Goal: Transaction & Acquisition: Purchase product/service

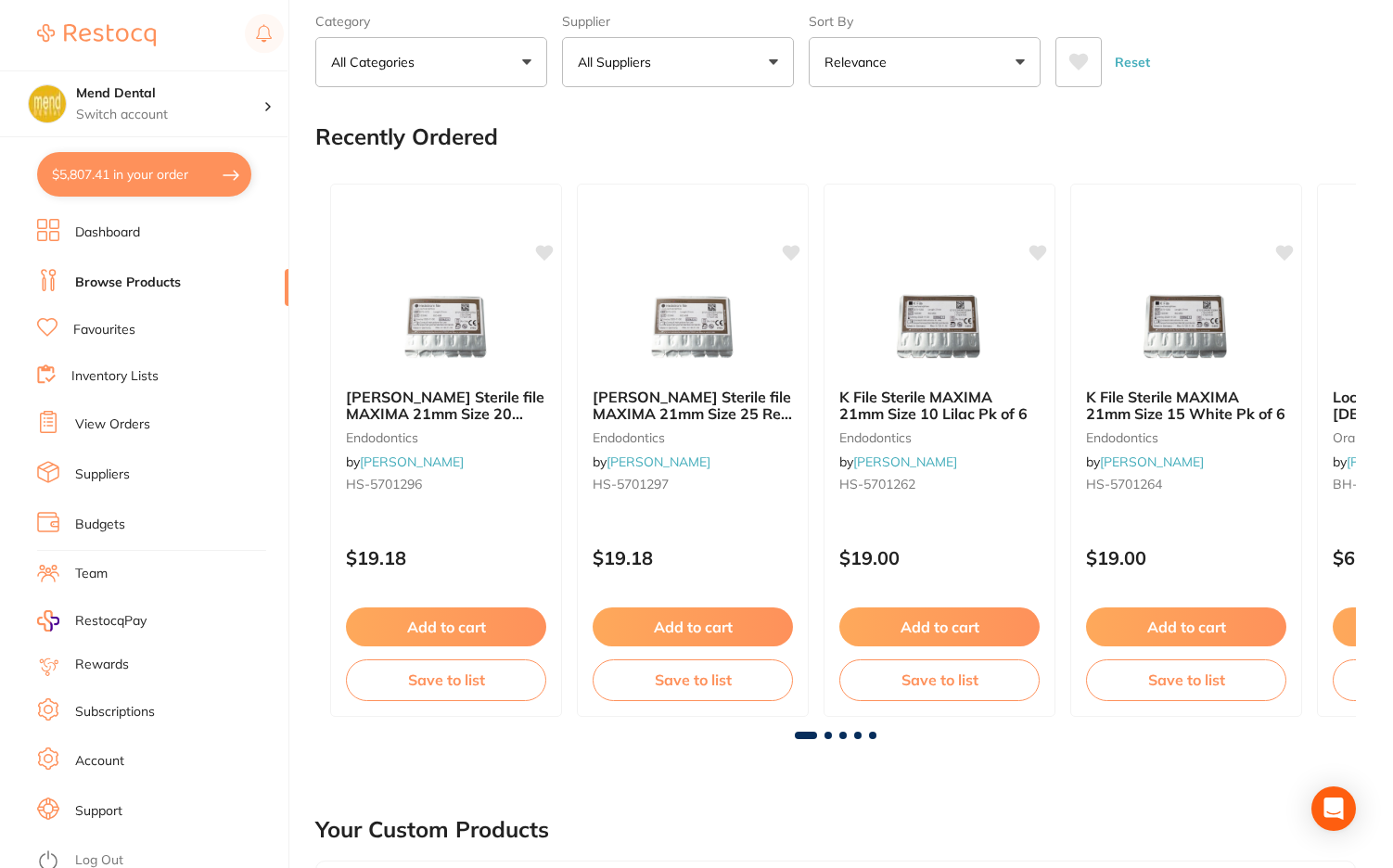
scroll to position [5288, 0]
click at [194, 181] on button "$5,807.41 in your order" at bounding box center [144, 174] width 215 height 45
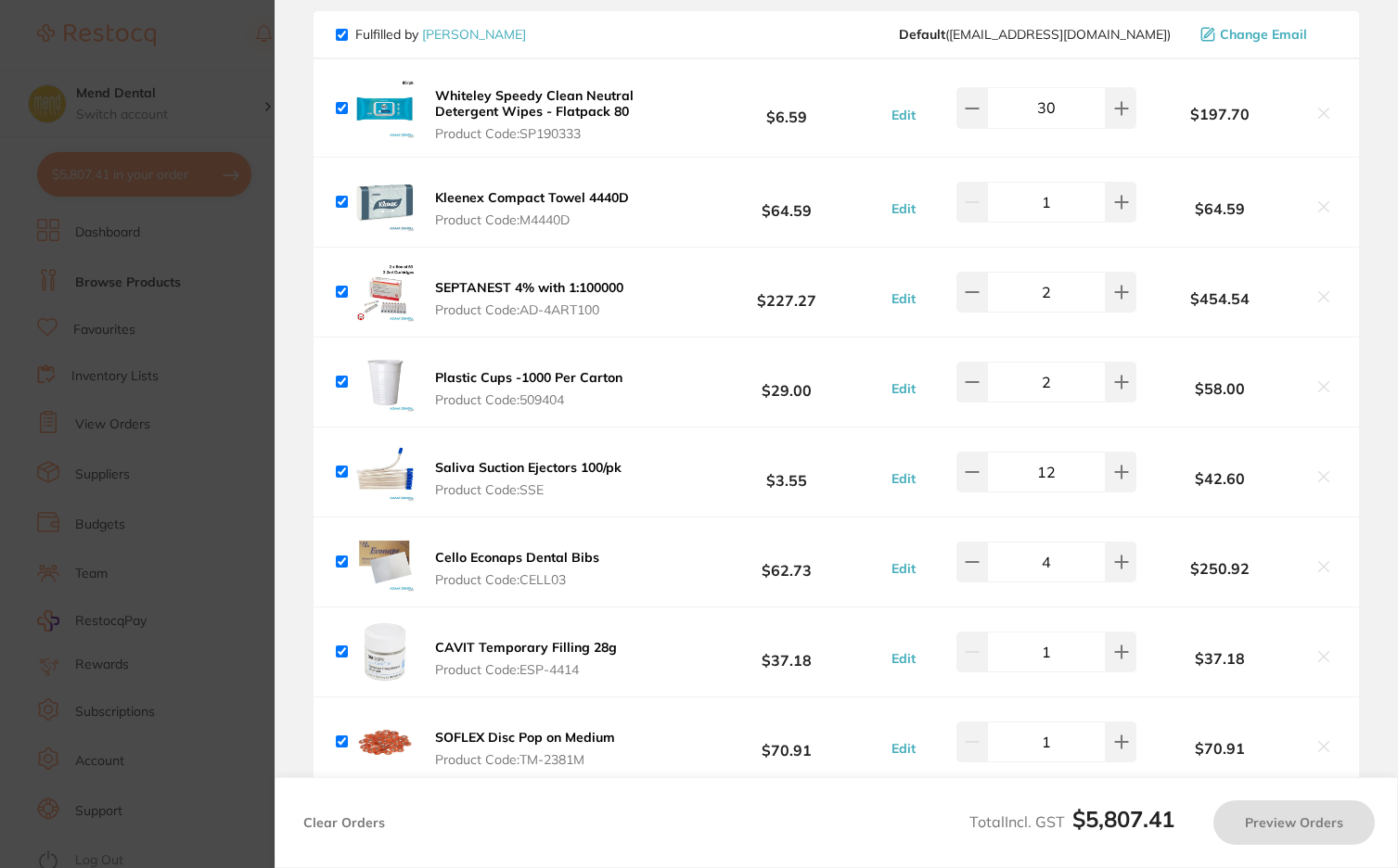
scroll to position [5009, 0]
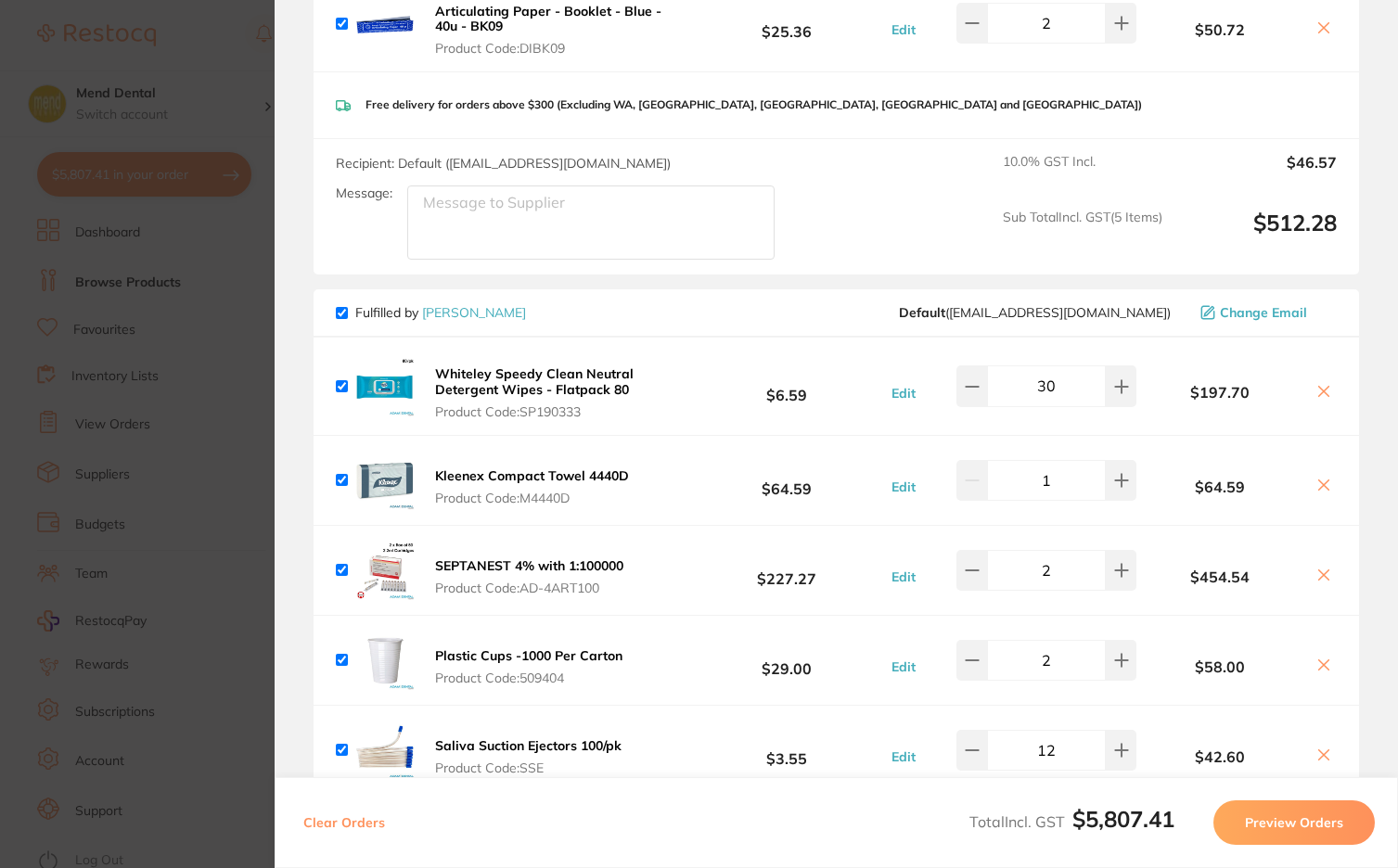
click at [431, 558] on button "SEPTANEST 4% with 1:100000 Product Code: AD-4ART100" at bounding box center [529, 577] width 200 height 39
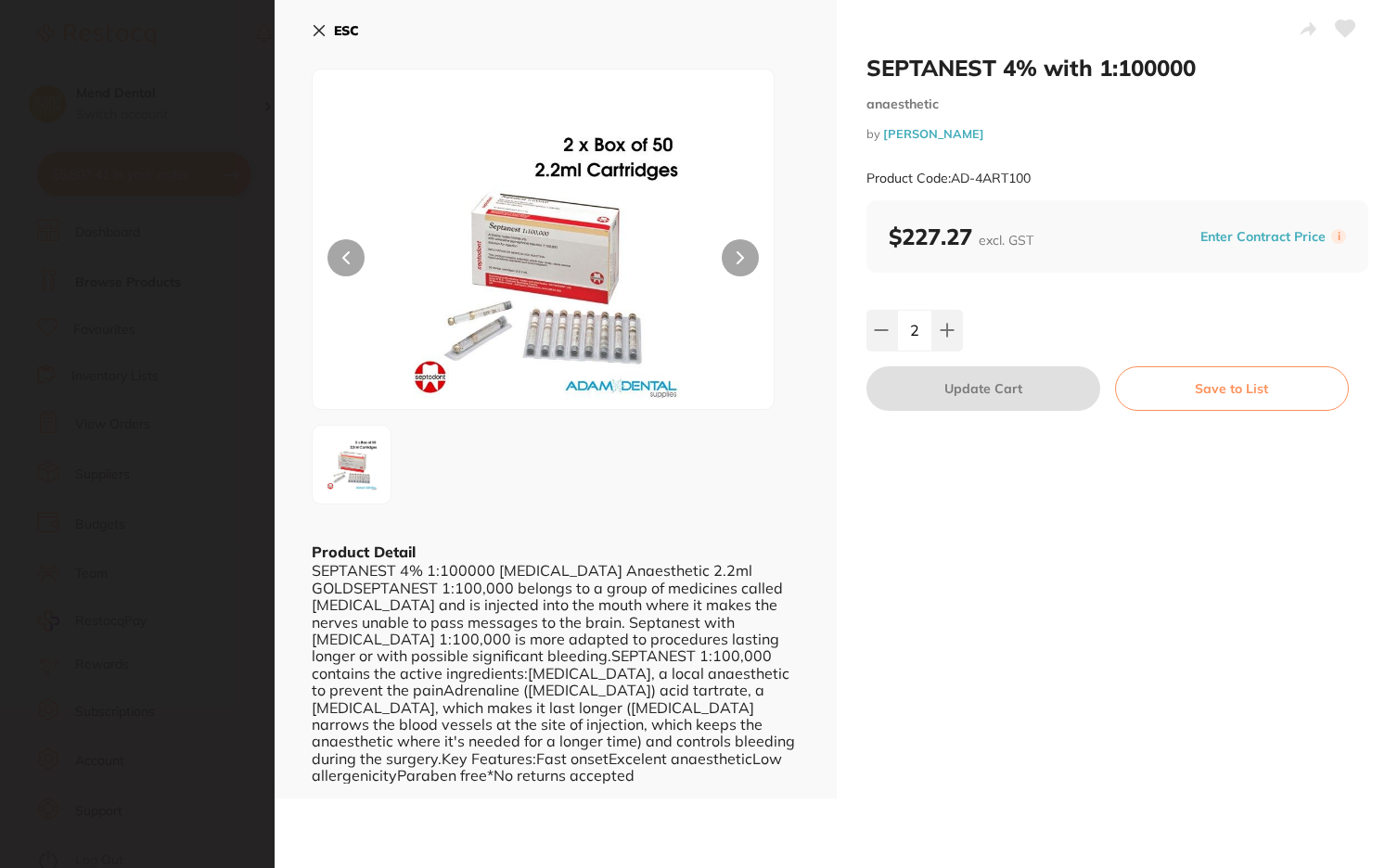
click at [556, 249] on img at bounding box center [543, 262] width 276 height 293
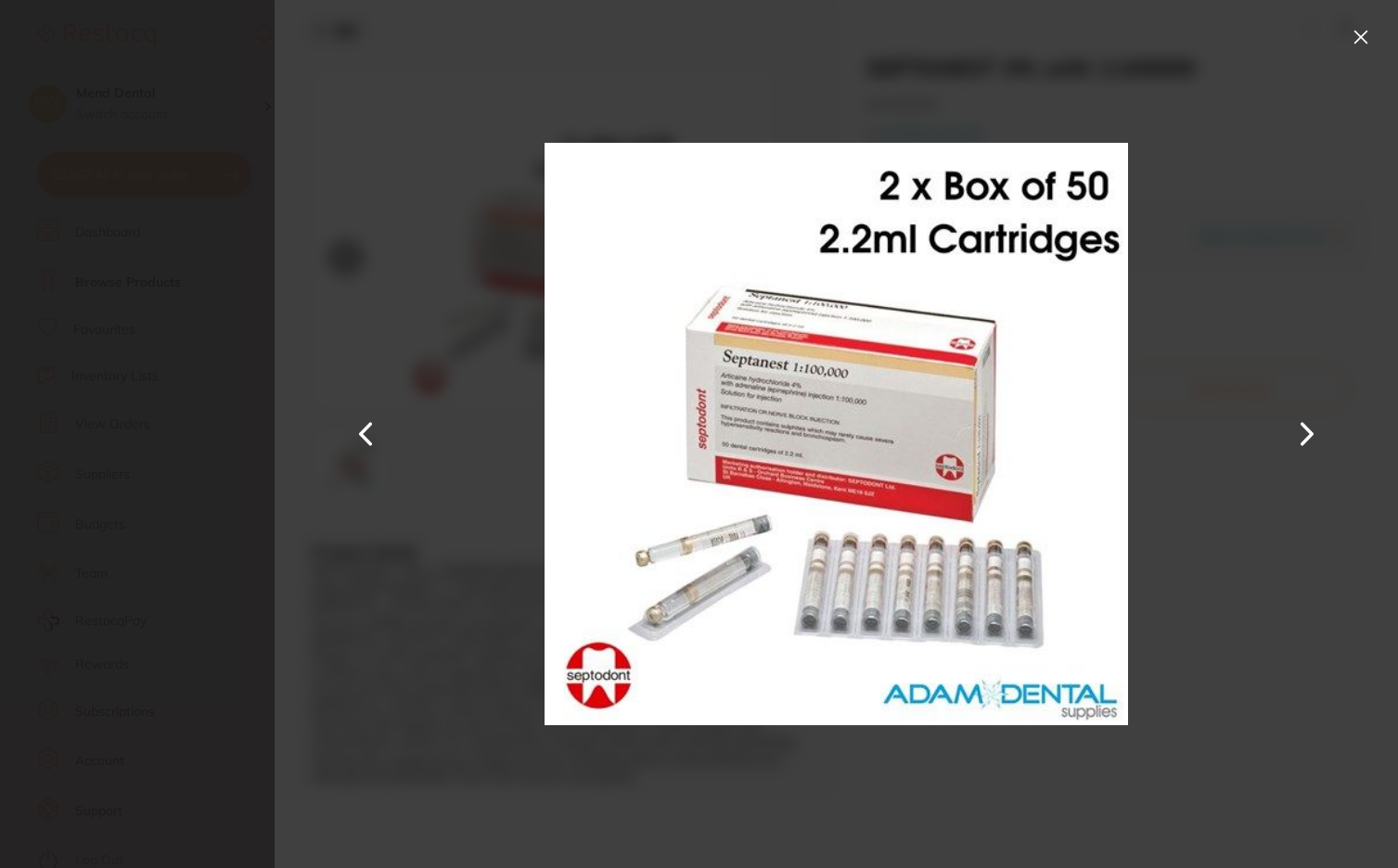
click at [1365, 35] on button at bounding box center [1361, 37] width 30 height 30
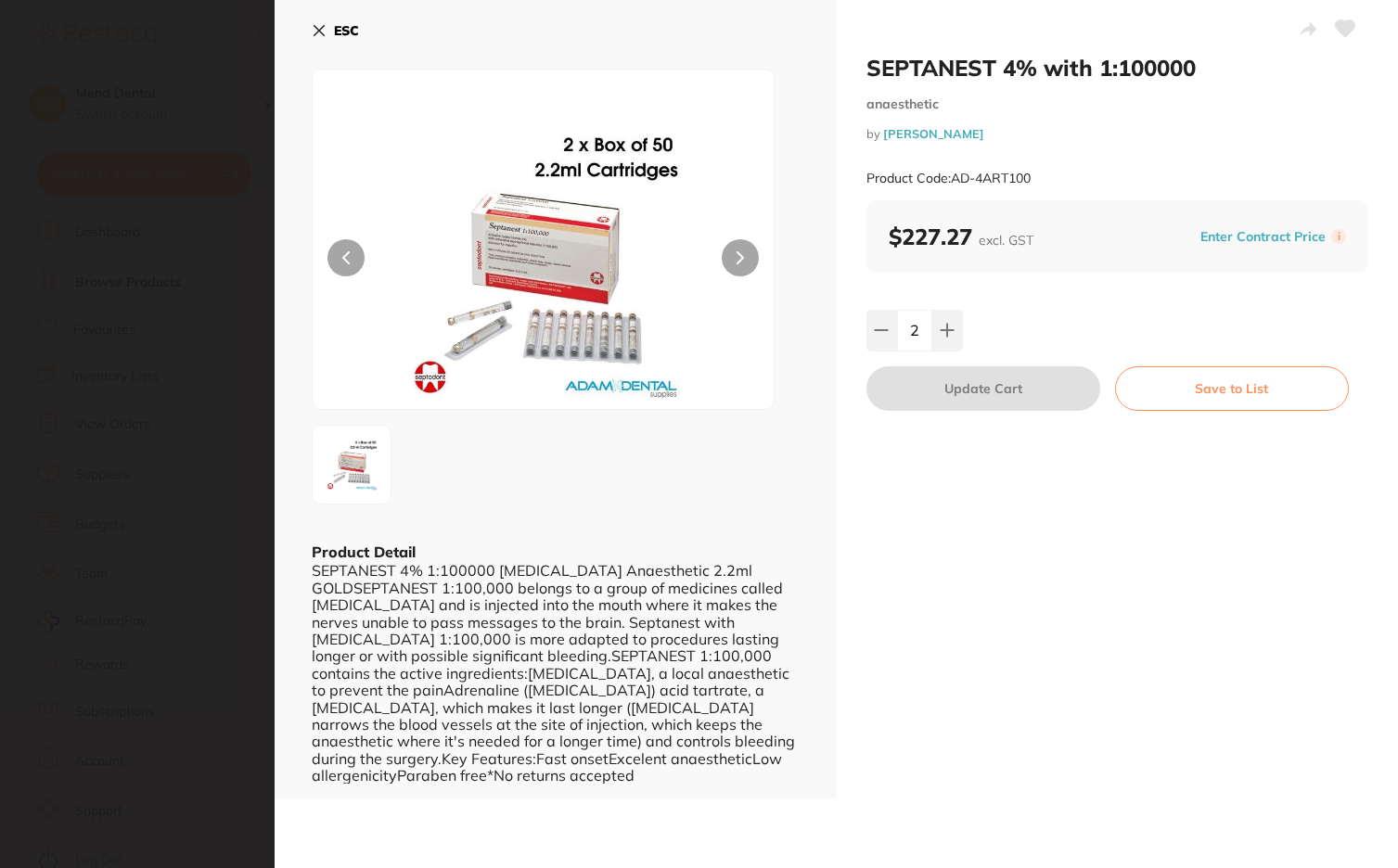
click at [324, 23] on button "ESC" at bounding box center [335, 31] width 48 height 32
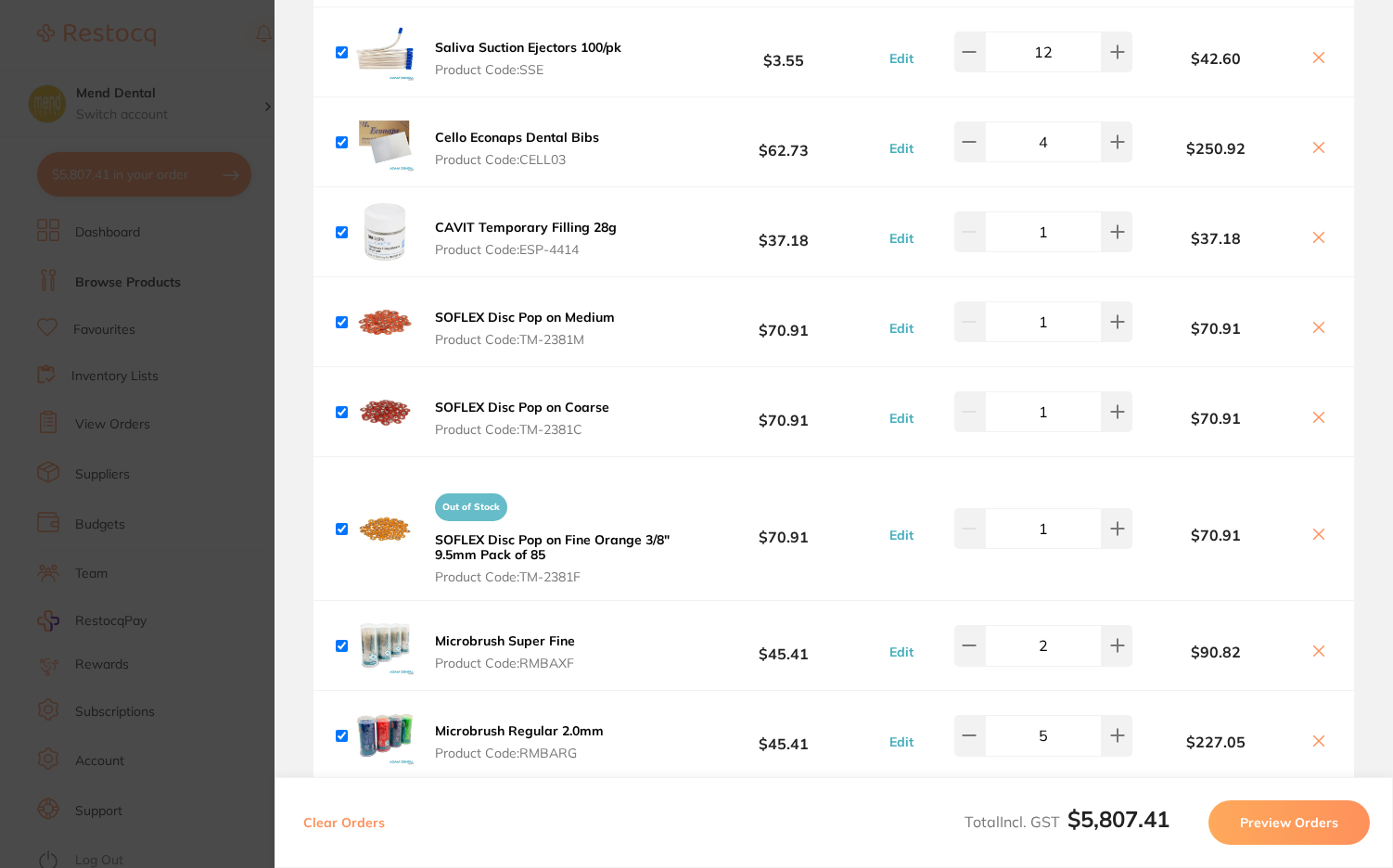
scroll to position [5752, 0]
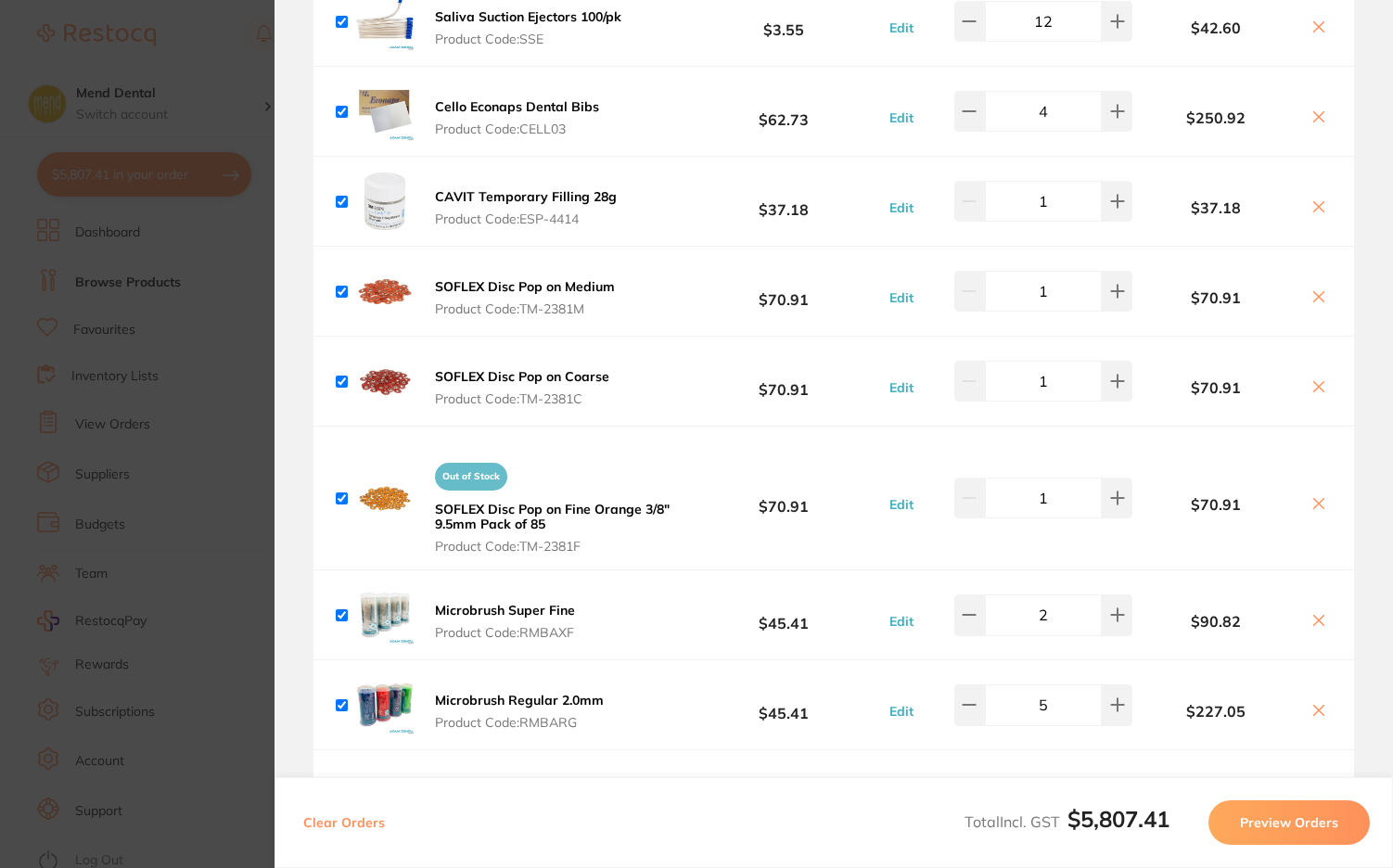
click at [603, 503] on button "Out of Stock SOFLEX Disc Pop on Fine Orange 3/8" 9.5mm Pack of 85 Product Code:…" at bounding box center [557, 504] width 256 height 100
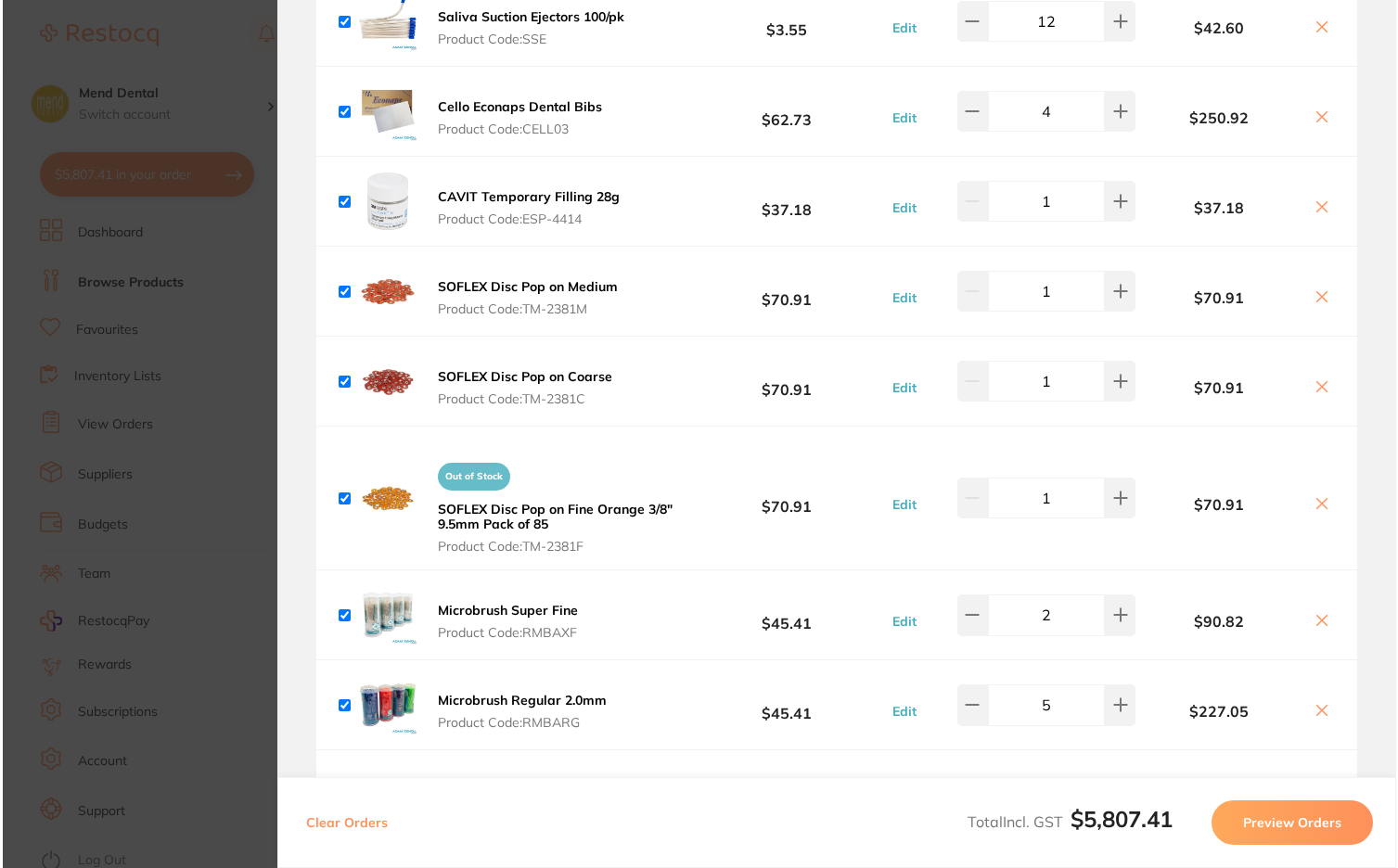
scroll to position [0, 0]
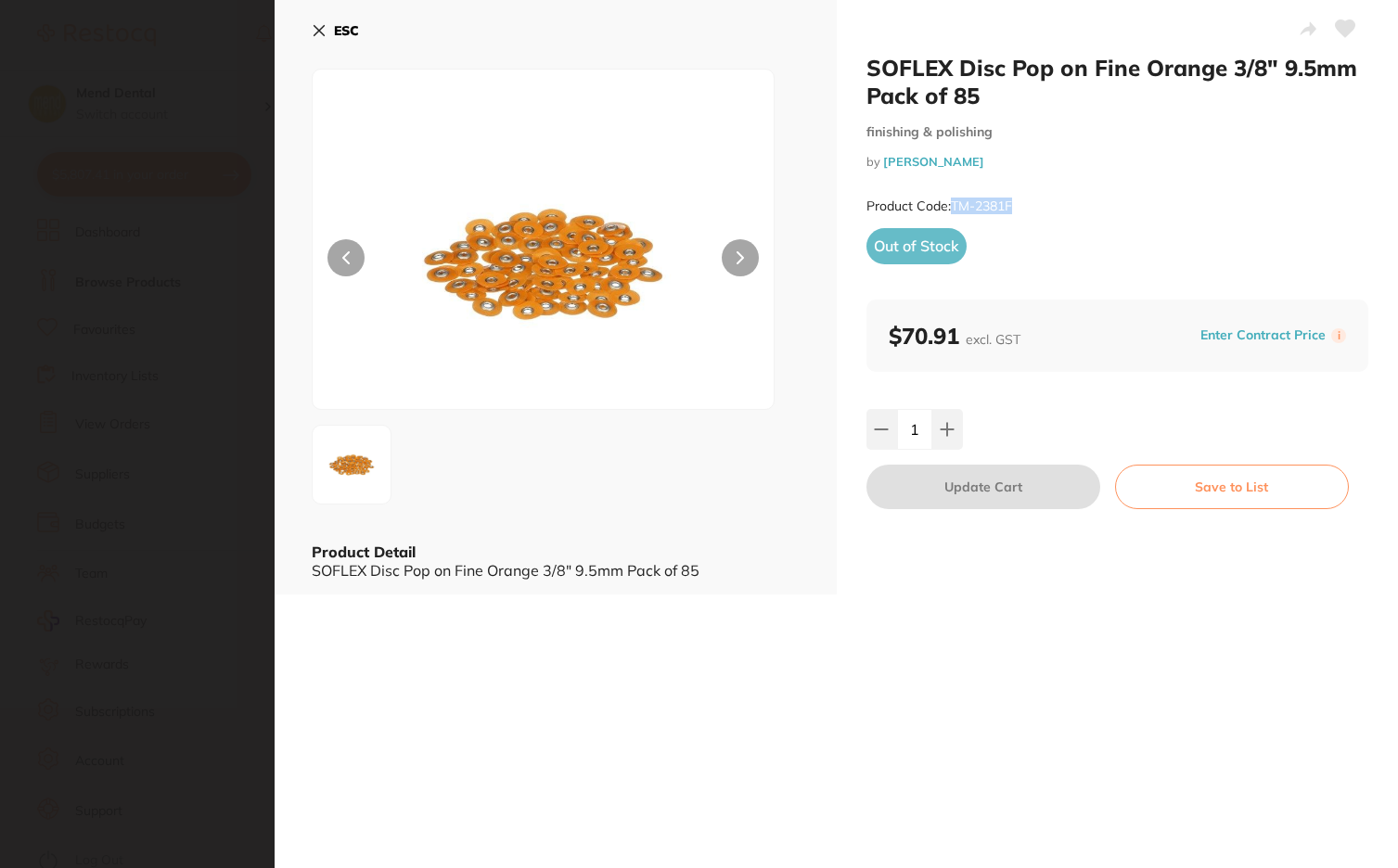
drag, startPoint x: 1015, startPoint y: 207, endPoint x: 954, endPoint y: 205, distance: 61.0
click at [954, 205] on div "Product Code: TM-2381F" at bounding box center [1118, 207] width 503 height 46
copy small "TM-2381F"
click at [248, 117] on section "SOFLEX Disc Pop on Fine Orange 3/8" 9.5mm Pack of 85 finishing & polishing by […" at bounding box center [699, 434] width 1398 height 868
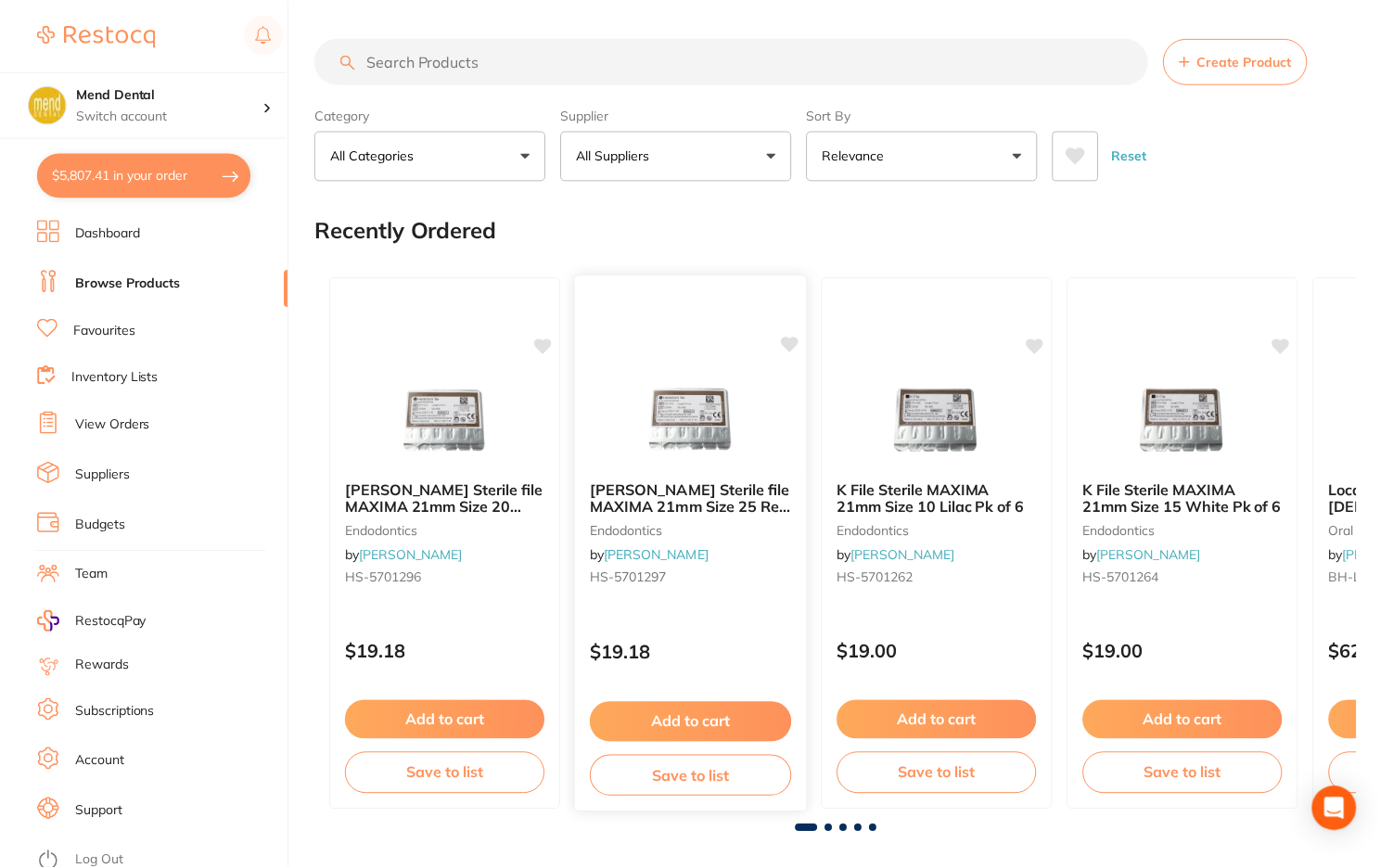
scroll to position [92, 0]
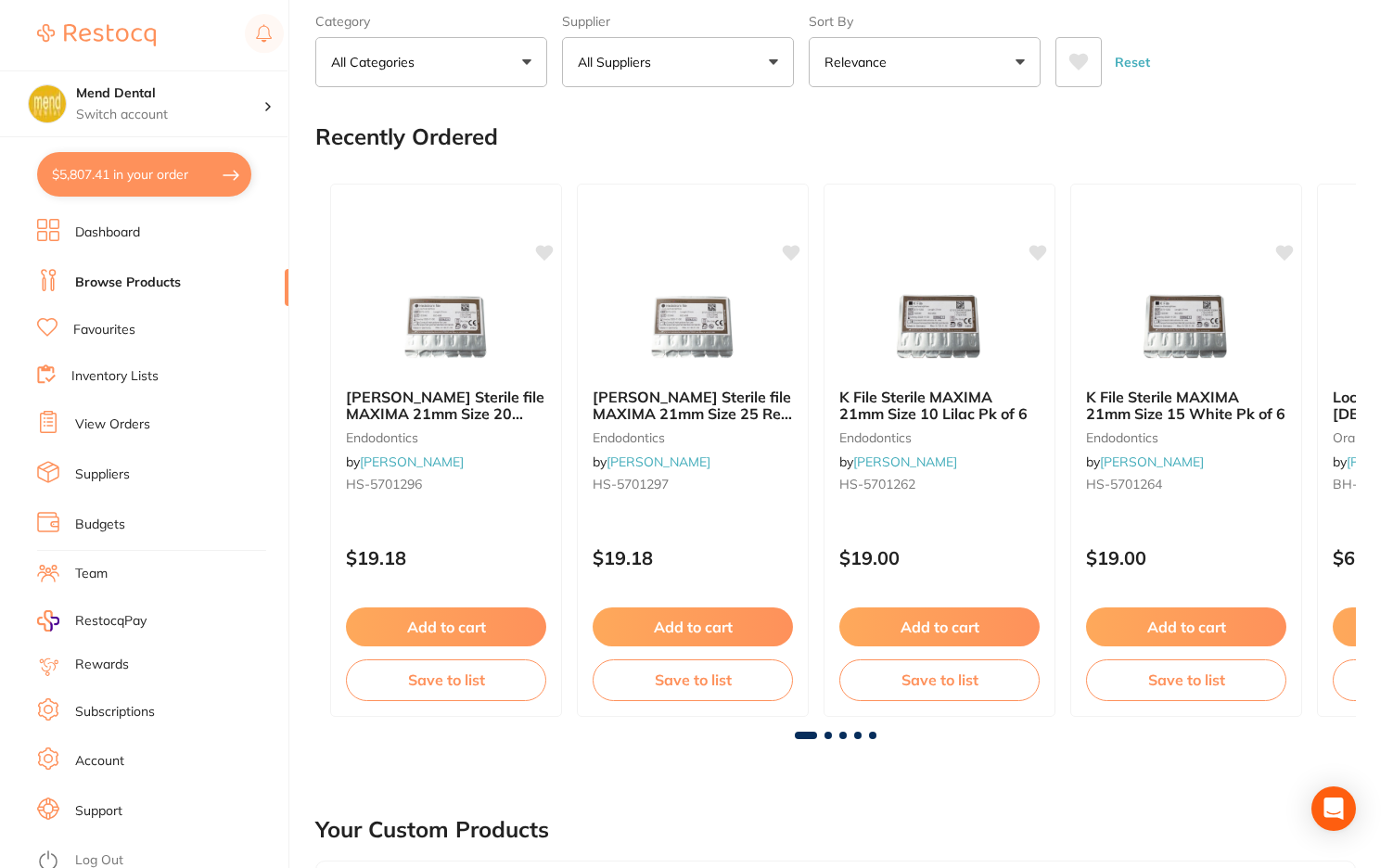
drag, startPoint x: 138, startPoint y: 161, endPoint x: 148, endPoint y: 160, distance: 10.0
click at [138, 161] on button "$5,807.41 in your order" at bounding box center [144, 174] width 215 height 45
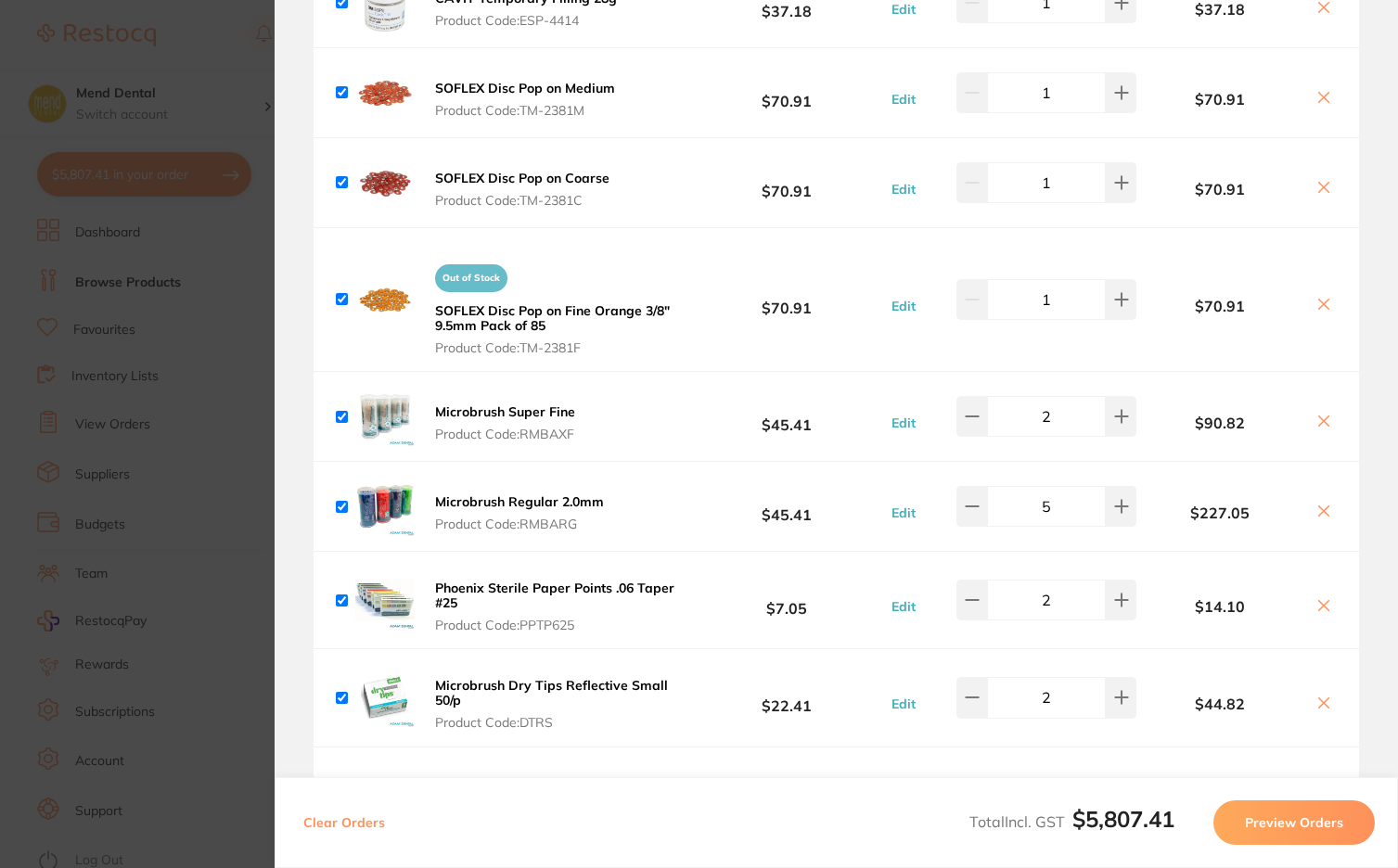
scroll to position [6029, 0]
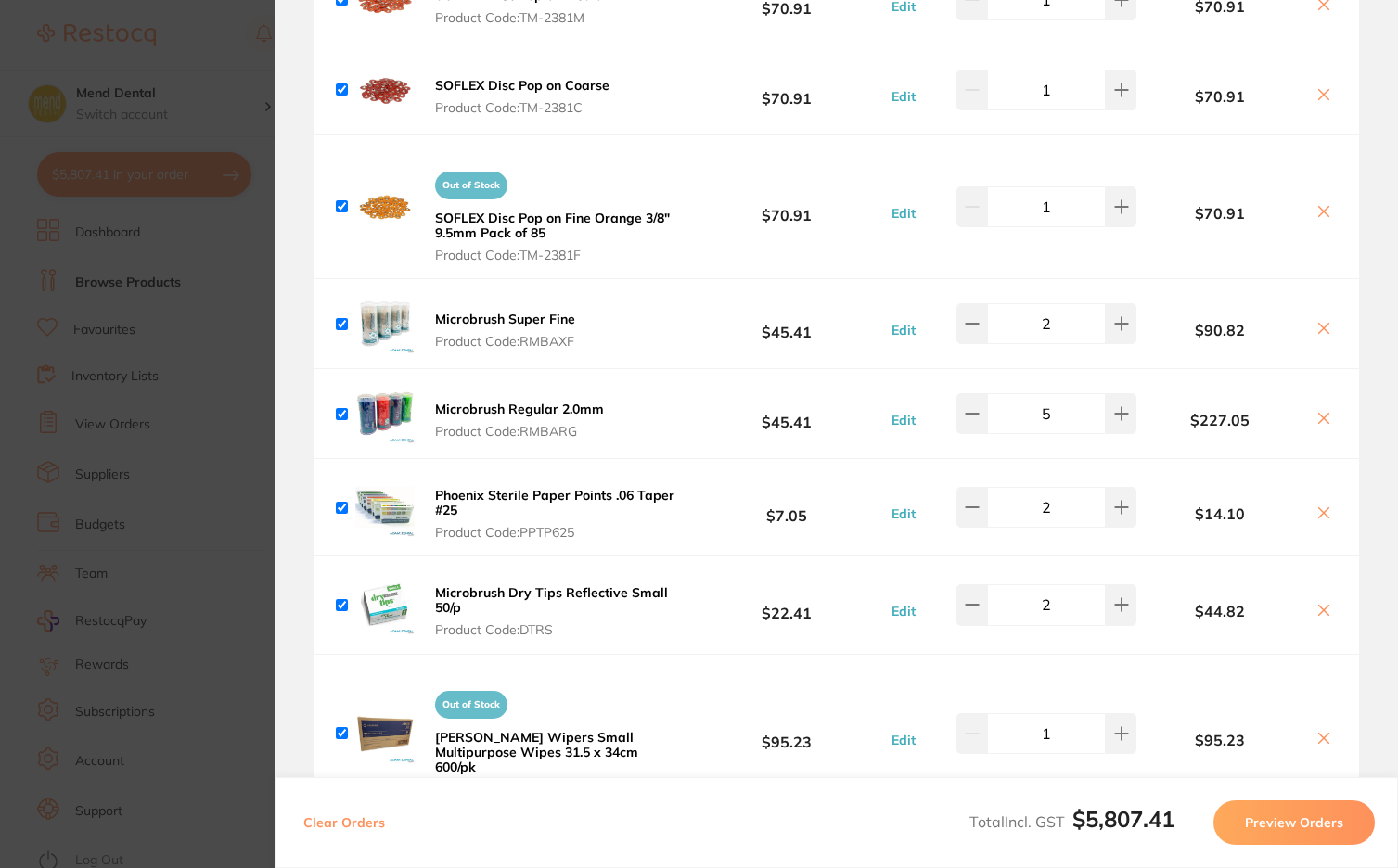
click at [601, 527] on span "Product Code: PPTP625" at bounding box center [558, 532] width 246 height 15
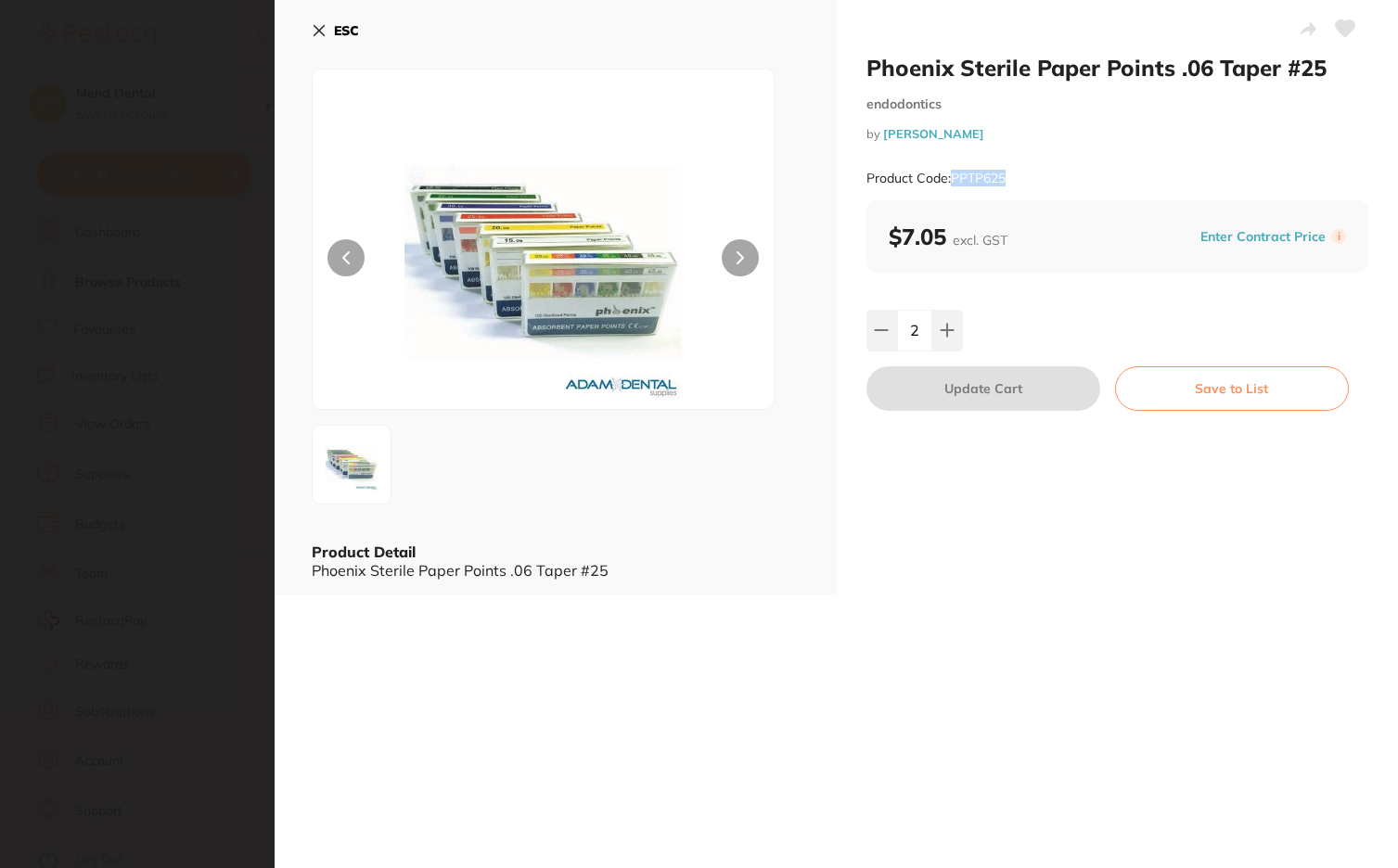
drag, startPoint x: 1021, startPoint y: 172, endPoint x: 952, endPoint y: 177, distance: 69.2
click at [952, 177] on div "Product Code: PPTP625" at bounding box center [1118, 179] width 503 height 46
copy small "PPTP625"
click at [294, 397] on div "ESC Product Detail Phoenix Sterile Paper Points .06 Taper #25" at bounding box center [555, 297] width 562 height 595
click at [319, 33] on icon at bounding box center [318, 30] width 15 height 15
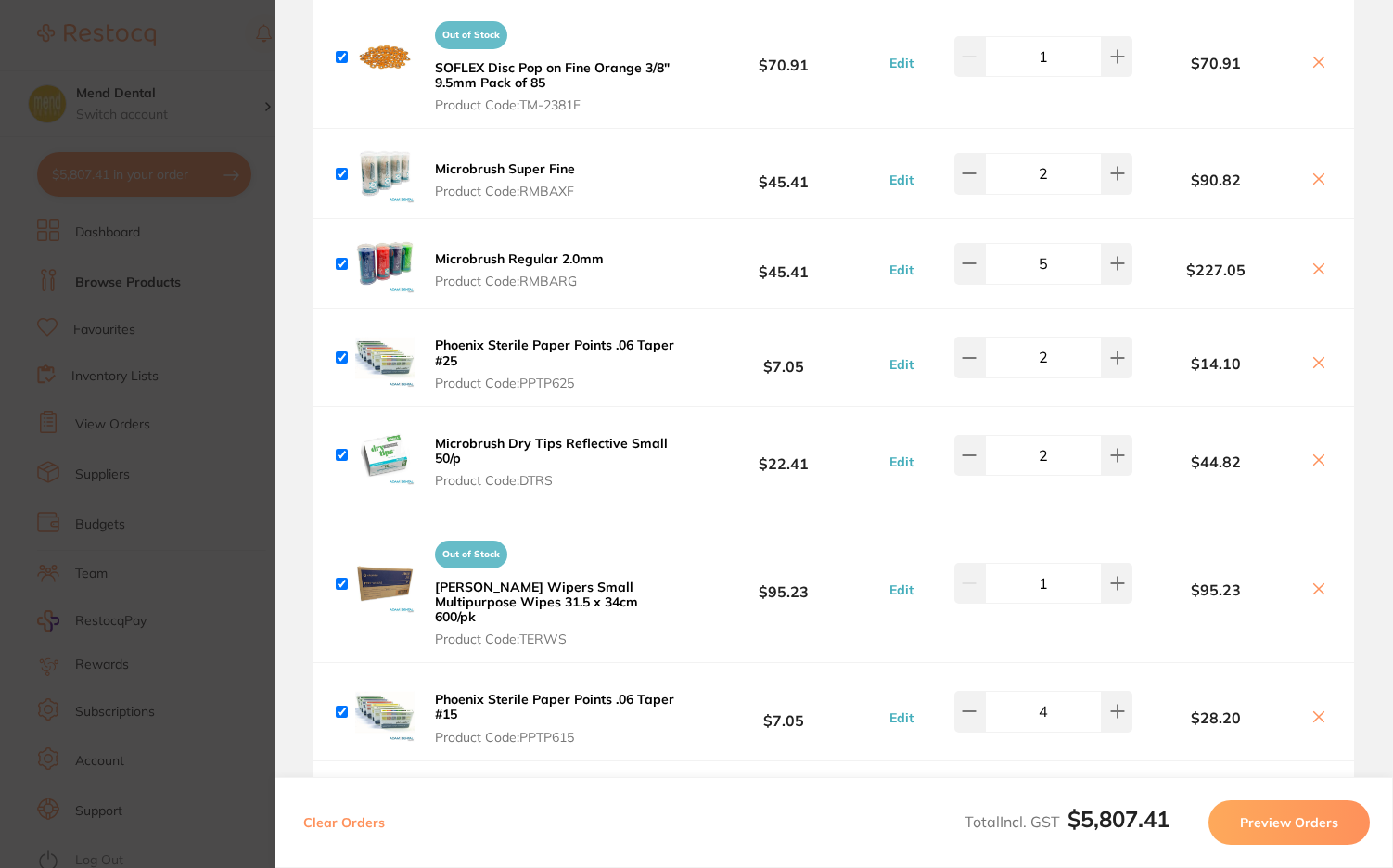
scroll to position [6215, 0]
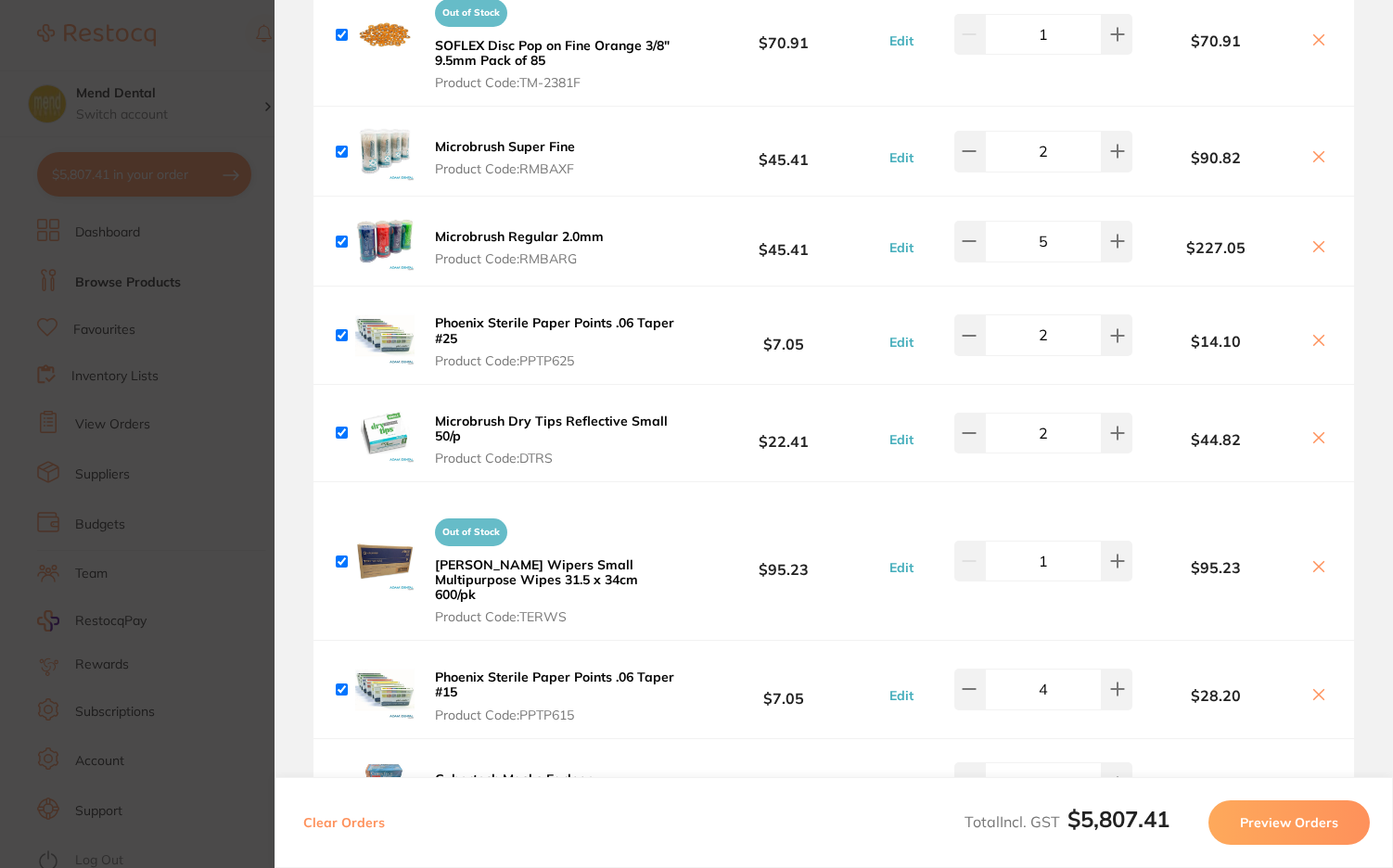
click at [592, 450] on span "Product Code: DTRS" at bounding box center [557, 457] width 244 height 15
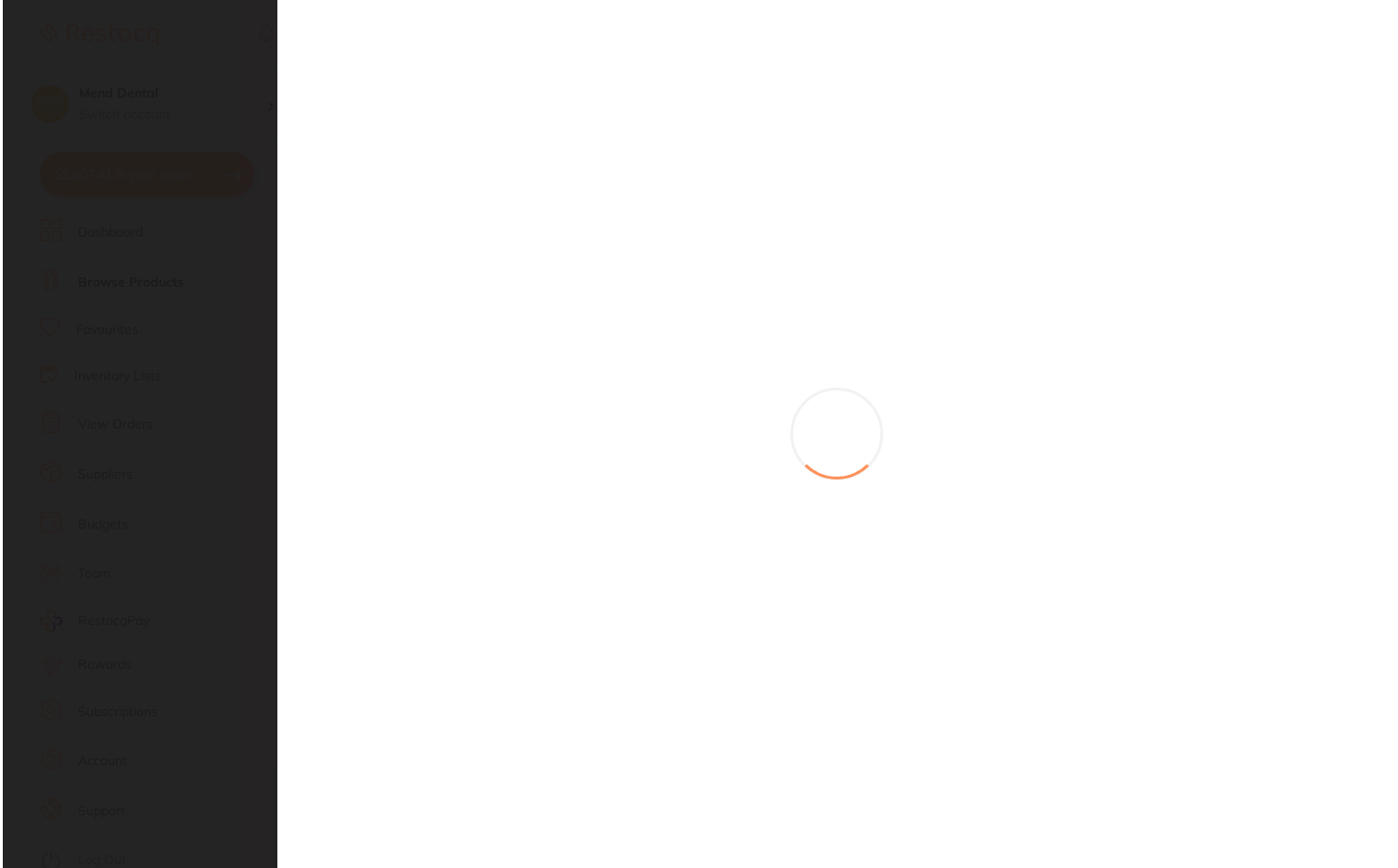
scroll to position [0, 0]
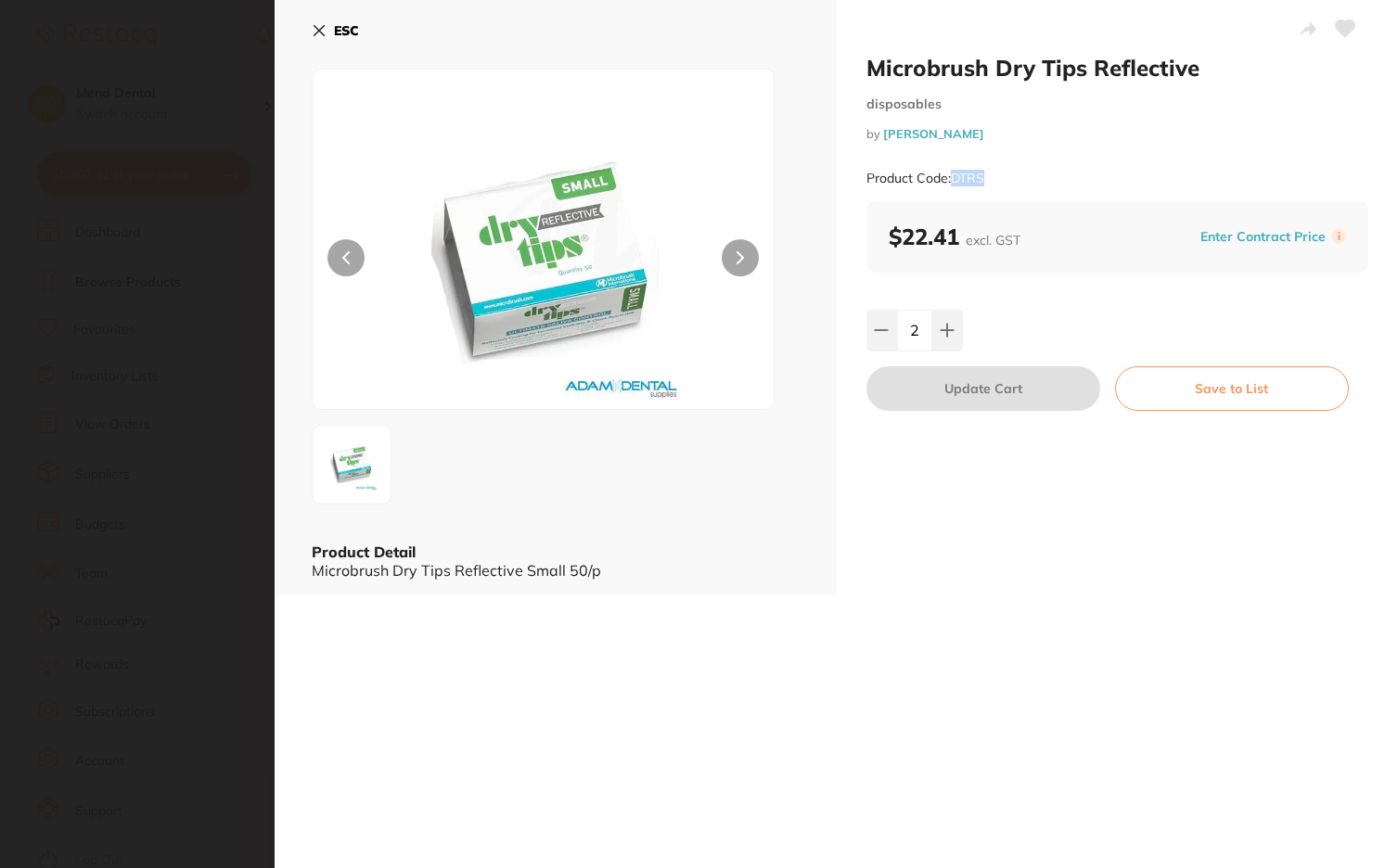
drag, startPoint x: 986, startPoint y: 181, endPoint x: 953, endPoint y: 178, distance: 33.1
click at [953, 178] on div "Product Code: DTRS" at bounding box center [1118, 179] width 503 height 46
copy small "DTRS"
click at [249, 306] on section "Microbrush Dry Tips Reflective disposables by [PERSON_NAME] Product Code: DTRS …" at bounding box center [699, 434] width 1398 height 868
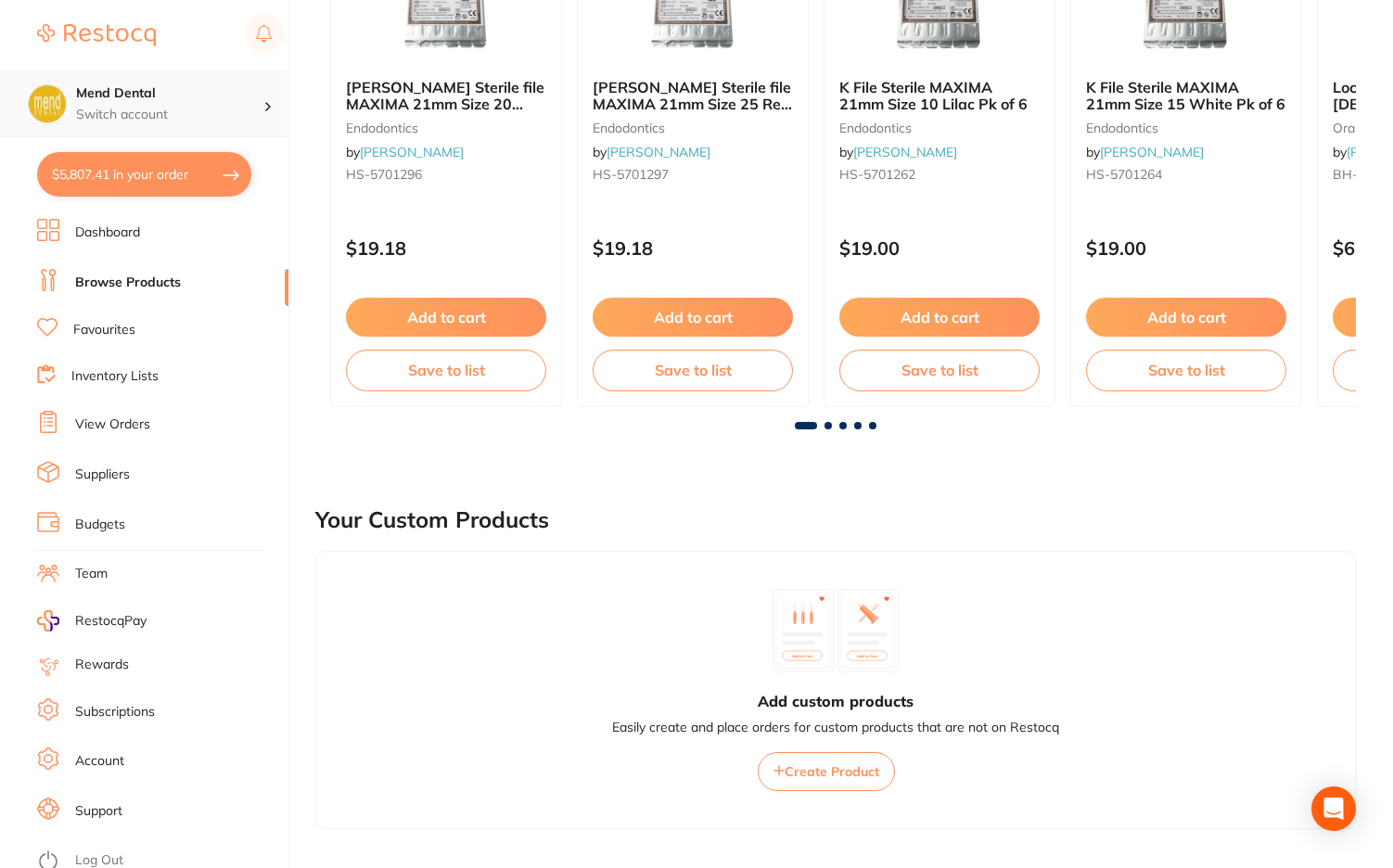
scroll to position [371, 0]
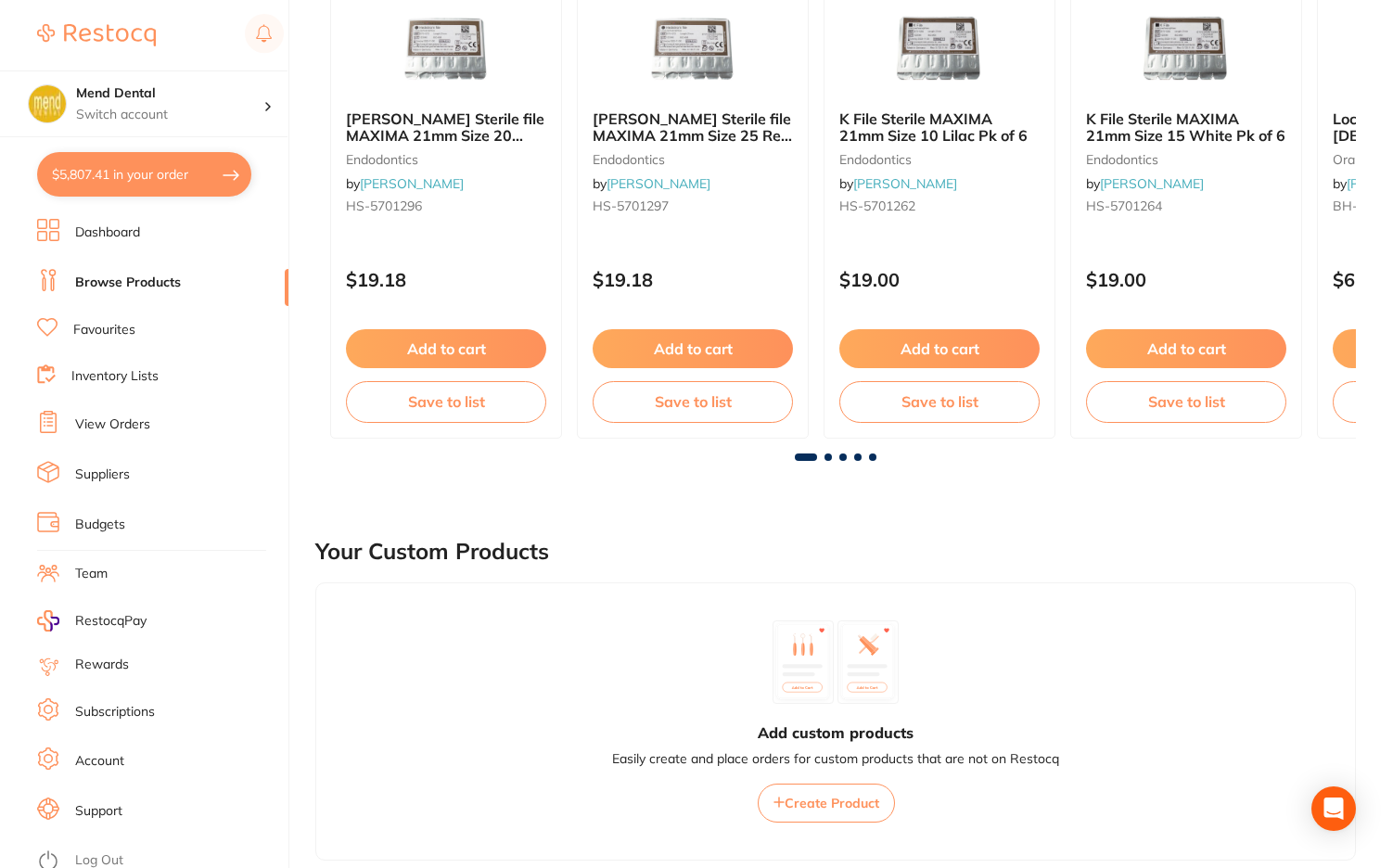
click at [102, 172] on button "$5,807.41 in your order" at bounding box center [144, 174] width 215 height 45
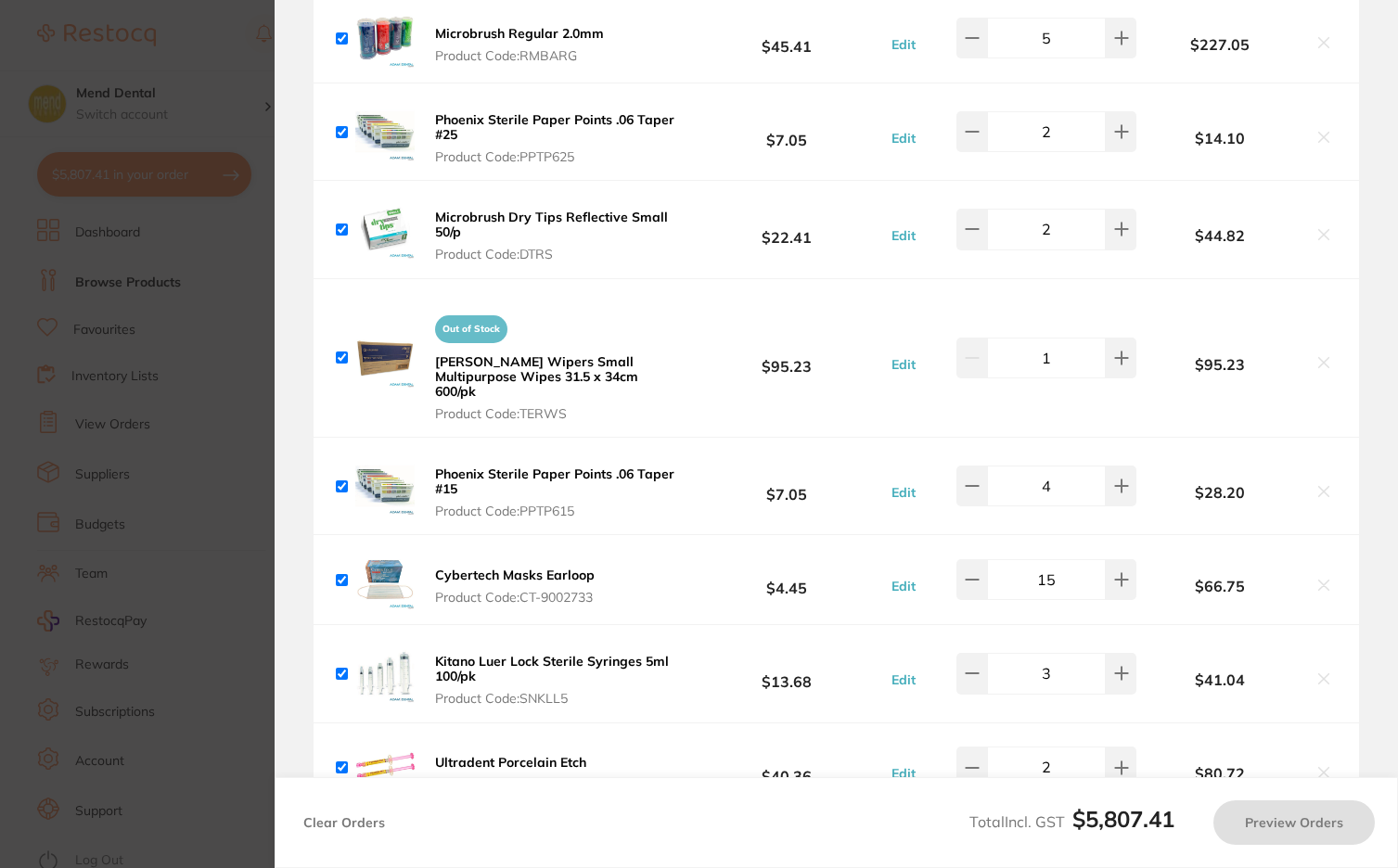
scroll to position [6494, 0]
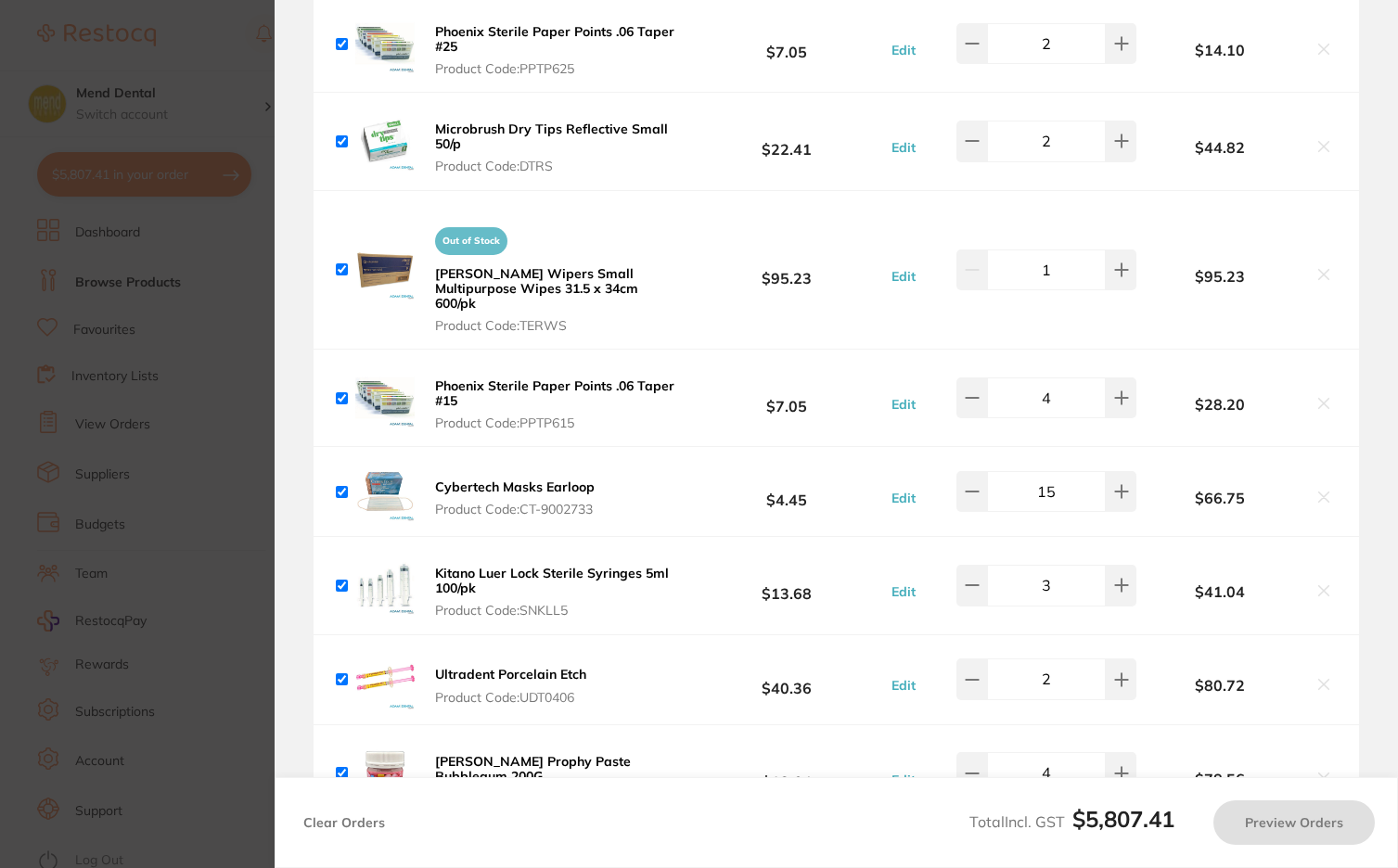
drag, startPoint x: 589, startPoint y: 308, endPoint x: 523, endPoint y: 305, distance: 66.1
click at [523, 318] on span "Product Code: TERWS" at bounding box center [558, 325] width 246 height 15
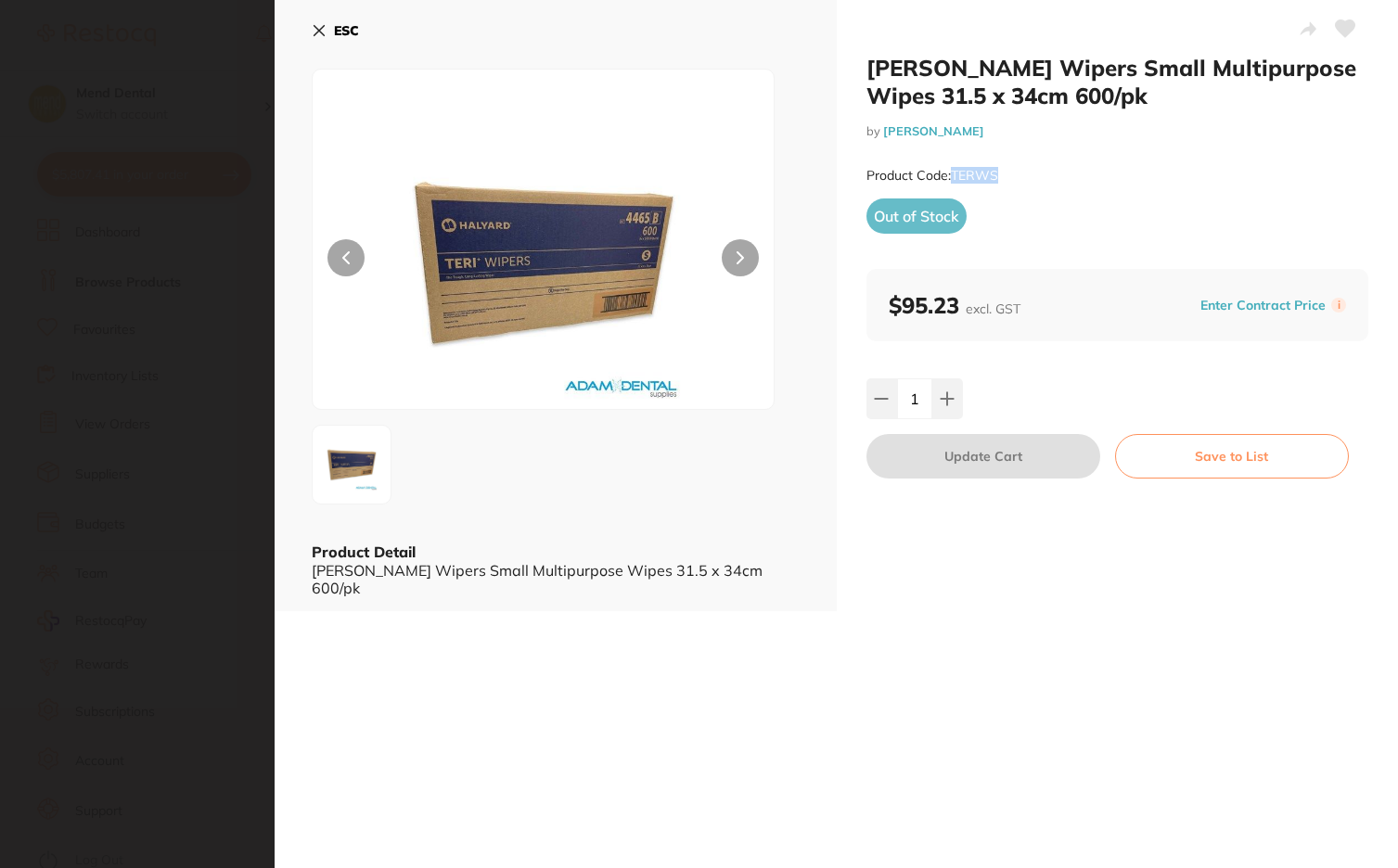
drag, startPoint x: 1008, startPoint y: 179, endPoint x: 952, endPoint y: 171, distance: 56.6
click at [952, 171] on div "Product Code: TERWS" at bounding box center [1118, 176] width 503 height 46
copy small "TERWS"
click at [247, 190] on section "[PERSON_NAME] Wipers Small Multipurpose Wipes 31.5 x 34cm 600/pk by [PERSON_NAM…" at bounding box center [699, 434] width 1398 height 868
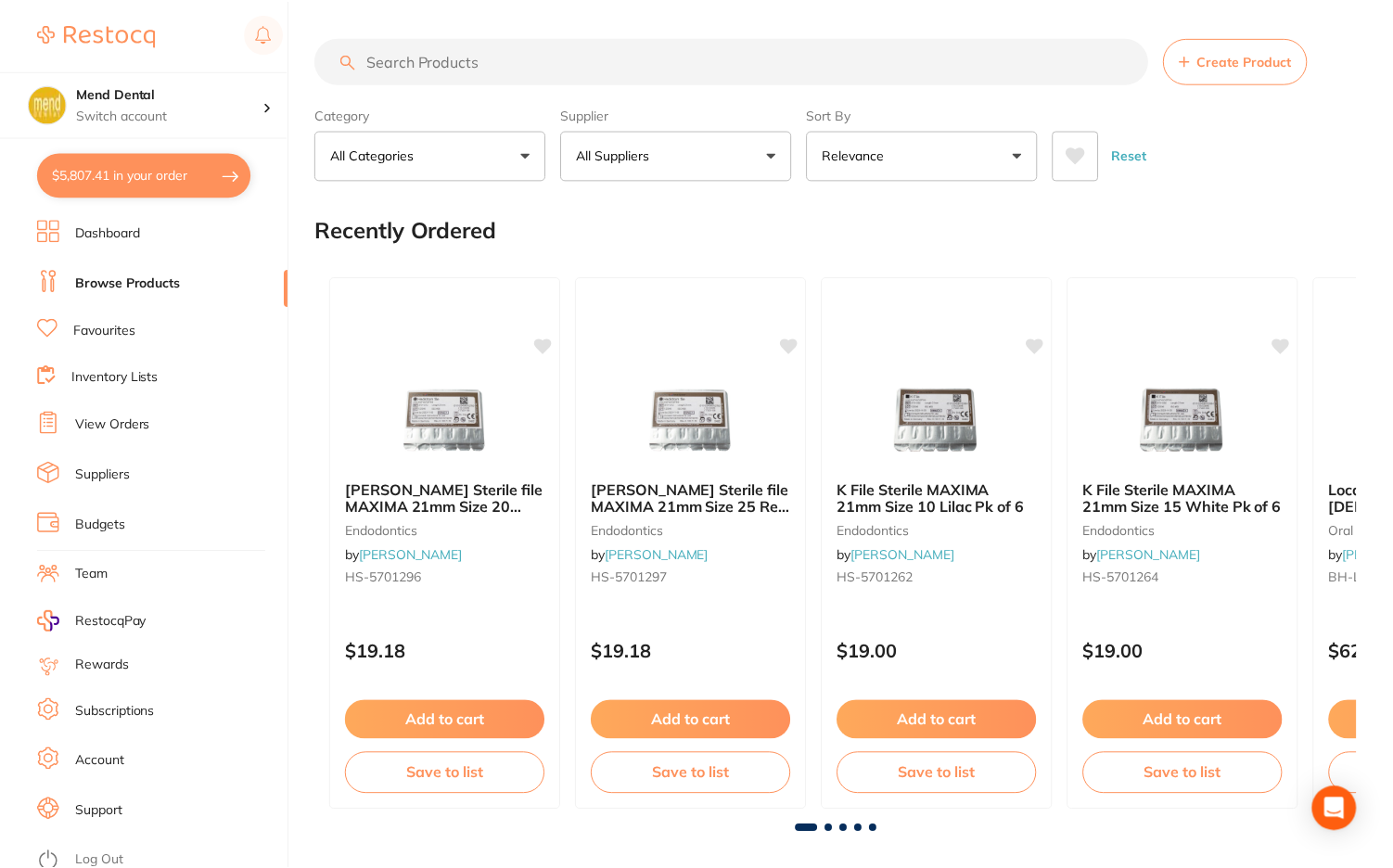
scroll to position [371, 0]
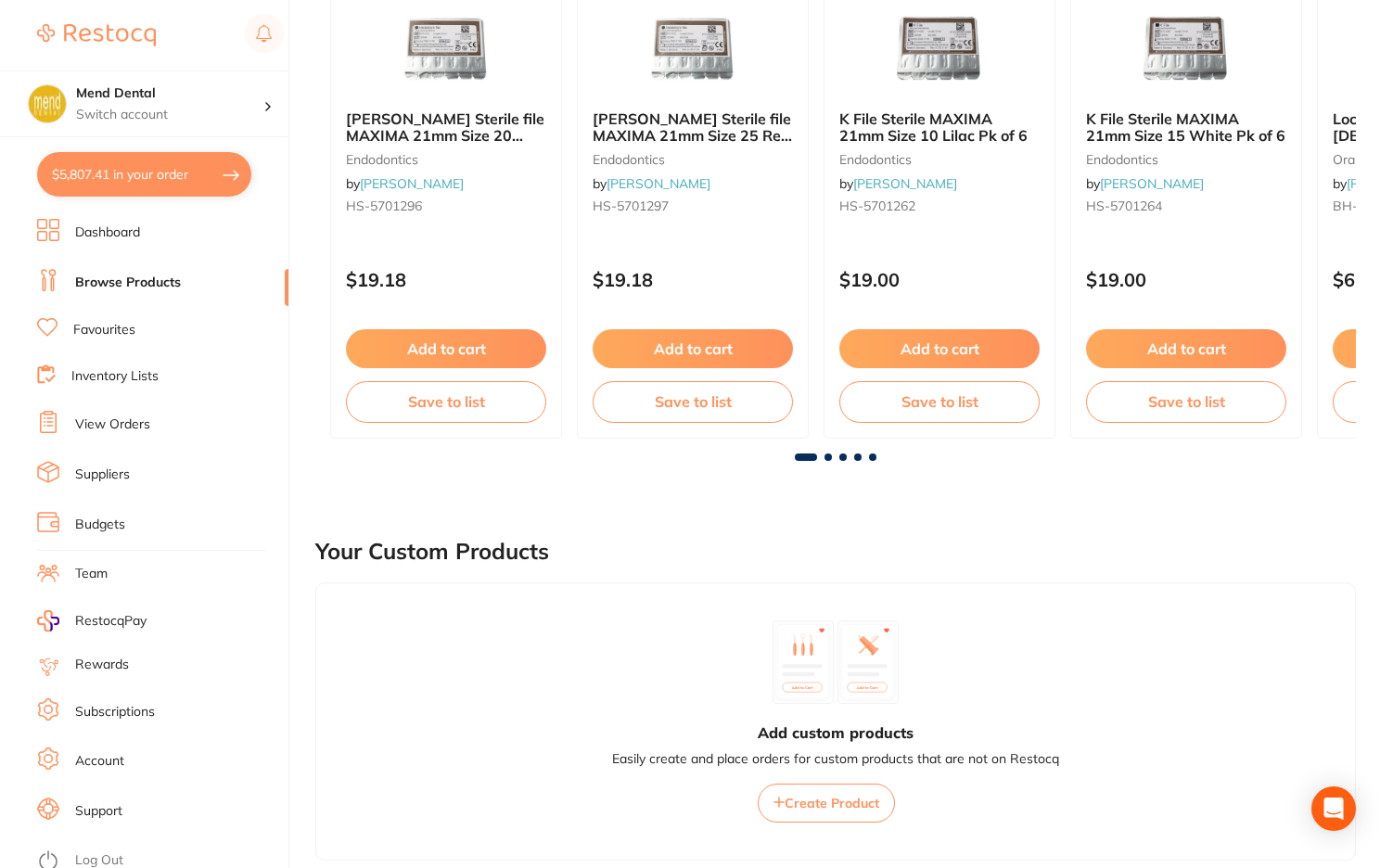
click at [165, 184] on button "$5,807.41 in your order" at bounding box center [144, 174] width 215 height 45
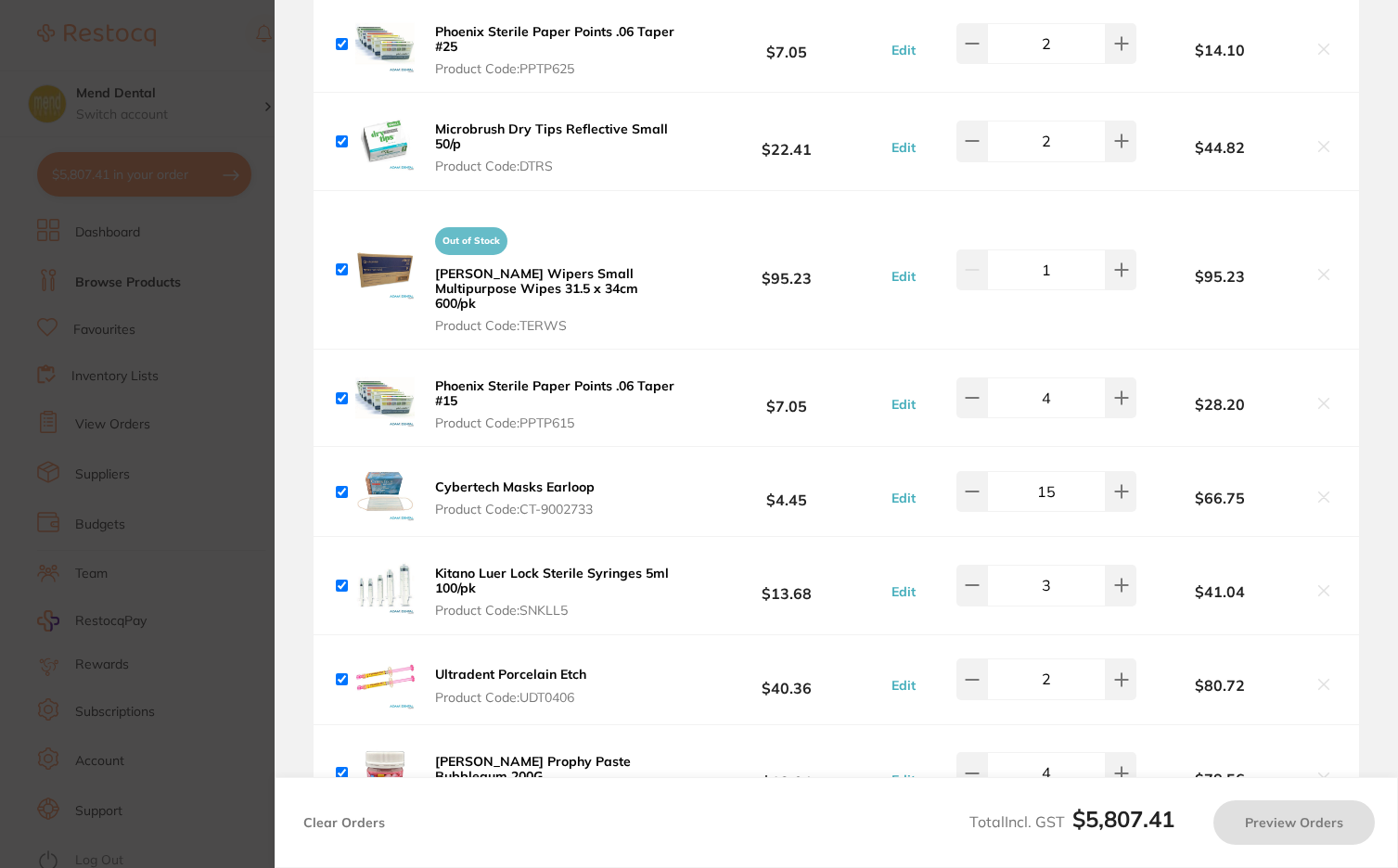
scroll to position [6586, 0]
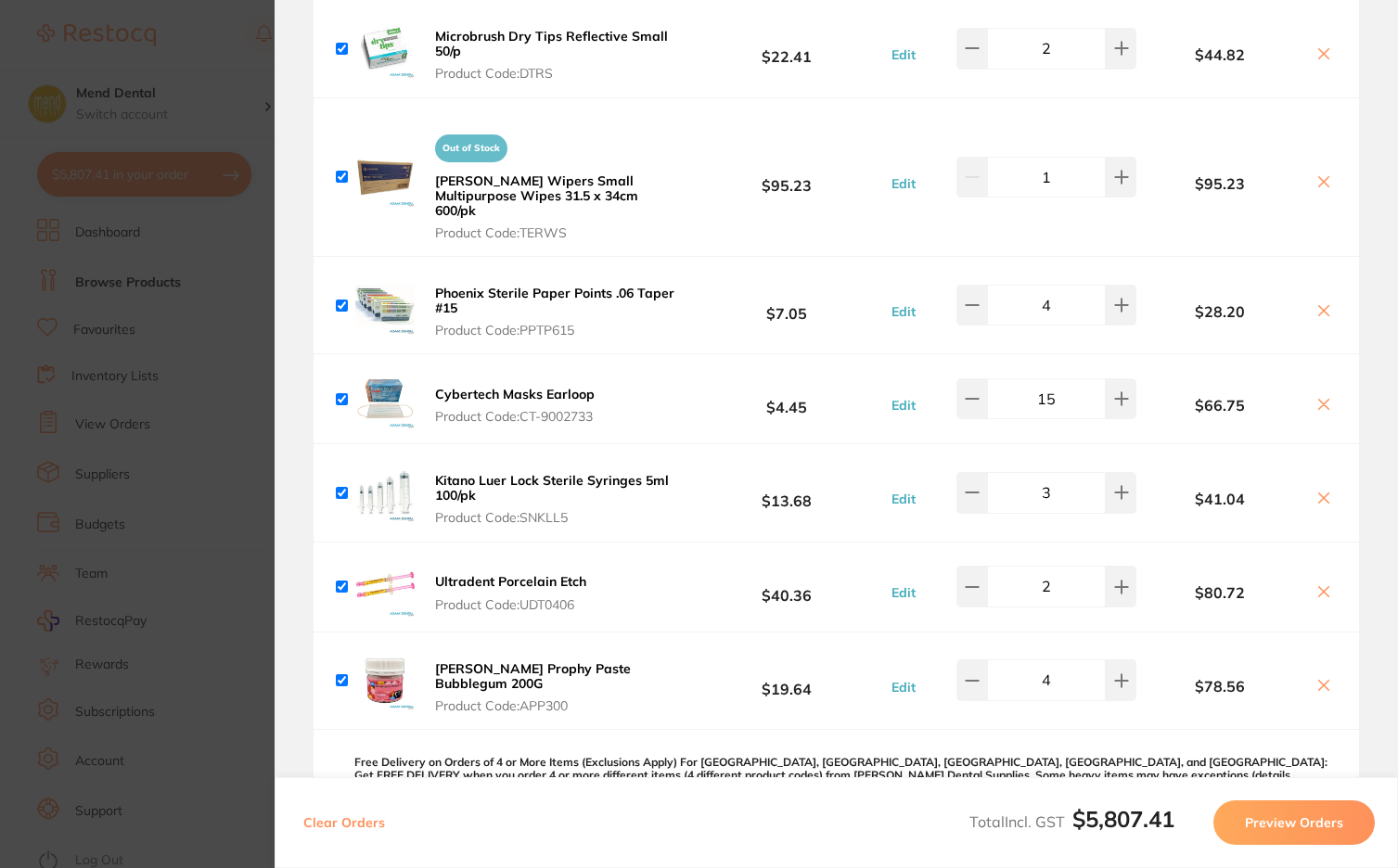
click at [632, 389] on div "Cybertech Masks Earloop Product Code: CT-9002733 $4.45 Edit 15 $66.75" at bounding box center [835, 399] width 1045 height 89
drag, startPoint x: 577, startPoint y: 367, endPoint x: 602, endPoint y: 376, distance: 26.6
click at [577, 386] on b "Cybertech Masks Earloop" at bounding box center [515, 394] width 159 height 17
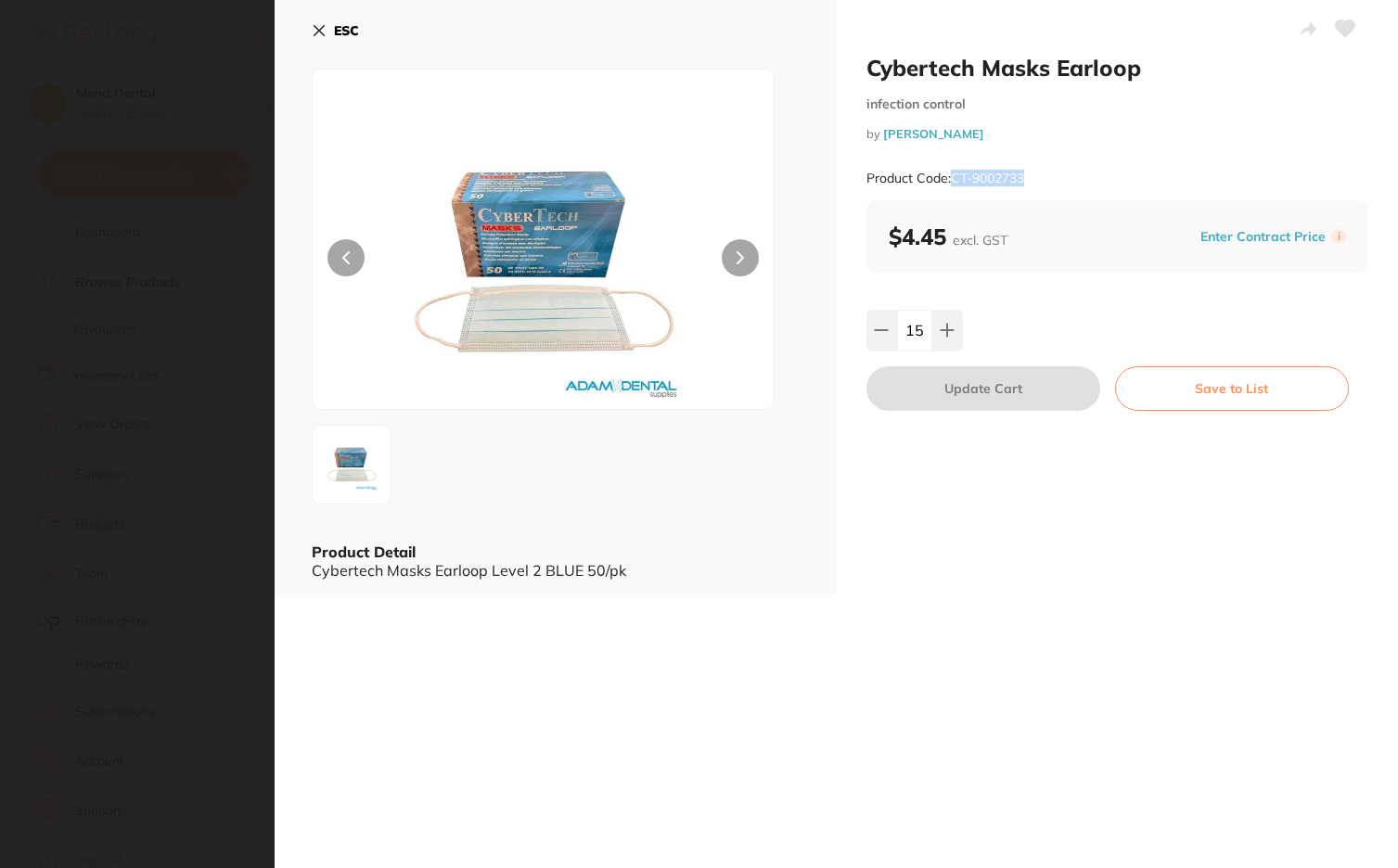
drag, startPoint x: 1032, startPoint y: 180, endPoint x: 955, endPoint y: 181, distance: 77.0
click at [955, 181] on div "Product Code: CT-9002733" at bounding box center [1118, 179] width 503 height 46
copy small "CT-9002733"
click at [311, 33] on div "ESC Product Detail Cybertech Masks Earloop Level 2 BLUE 50/pk" at bounding box center [555, 297] width 562 height 595
click at [316, 28] on icon at bounding box center [319, 31] width 10 height 10
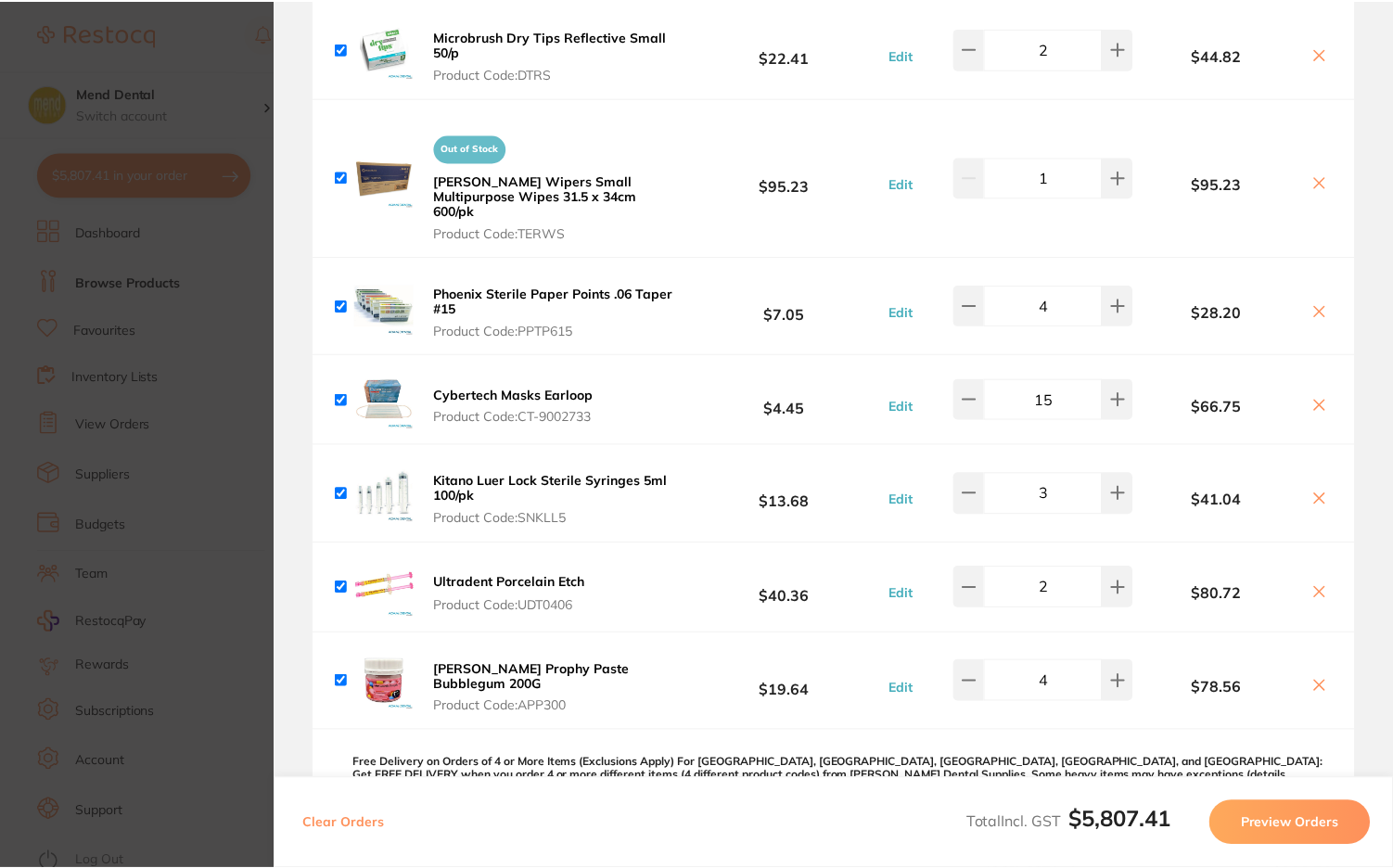
scroll to position [371, 0]
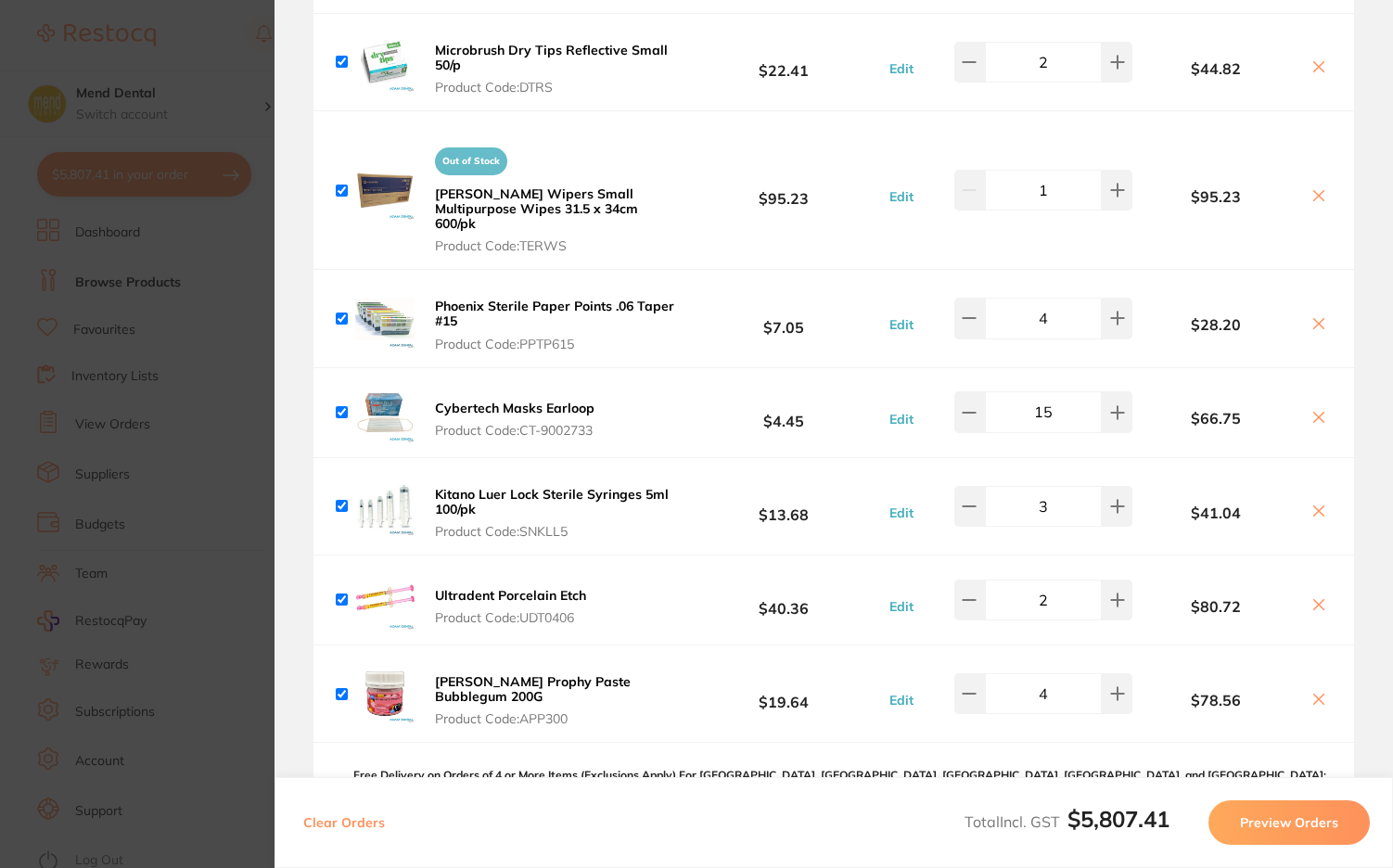
click at [615, 473] on div "Kitano Luer Lock Sterile Syringes 5ml 100/pk Product Code: SNKLL5" at bounding box center [510, 506] width 349 height 67
click at [600, 556] on div "Ultradent Porcelain Etch Product Code: UDT0406 $40.36 Edit 2 $80.72" at bounding box center [833, 601] width 1041 height 89
click at [562, 588] on b "Ultradent Porcelain Etch" at bounding box center [511, 596] width 151 height 17
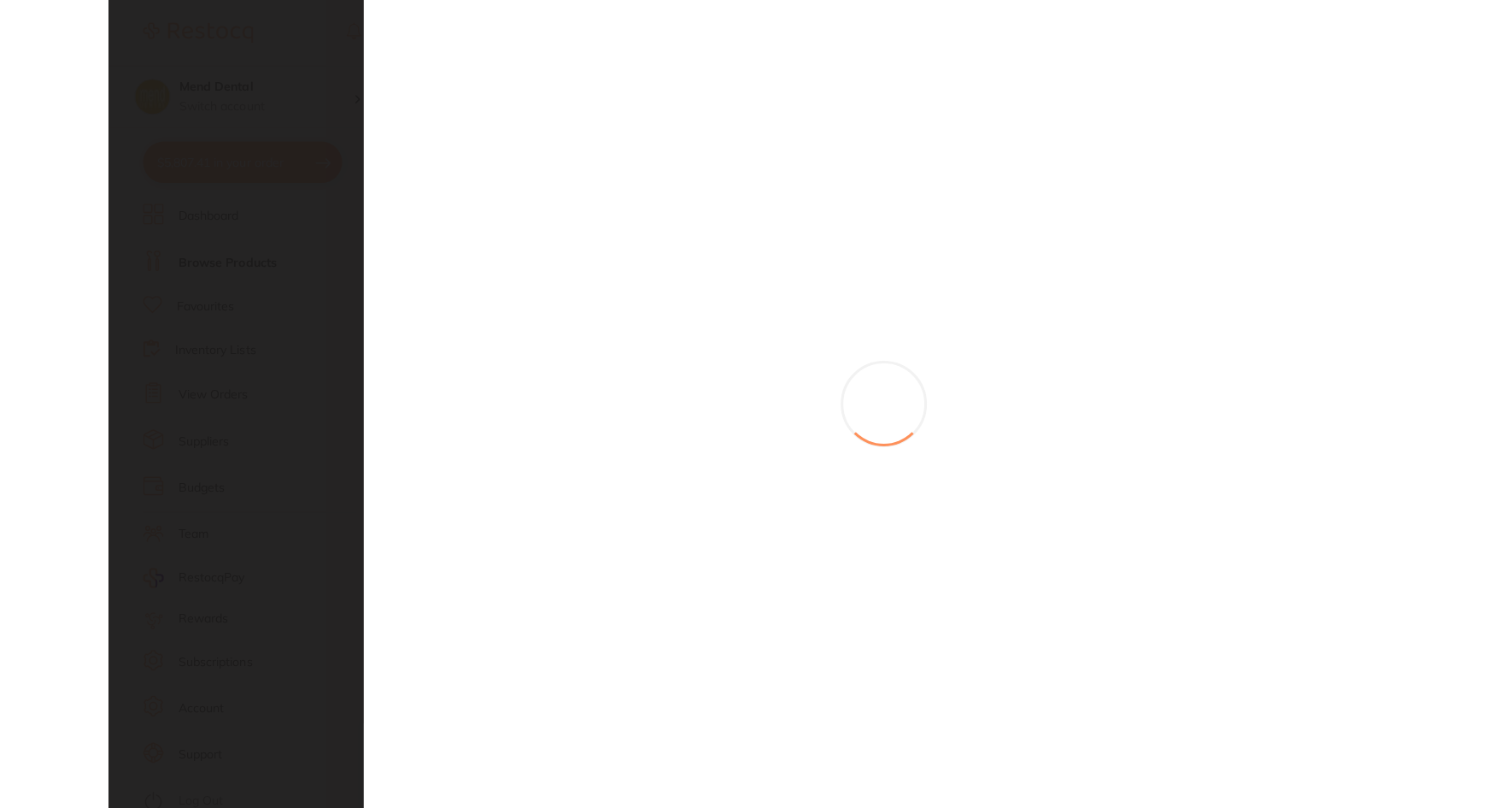
scroll to position [0, 0]
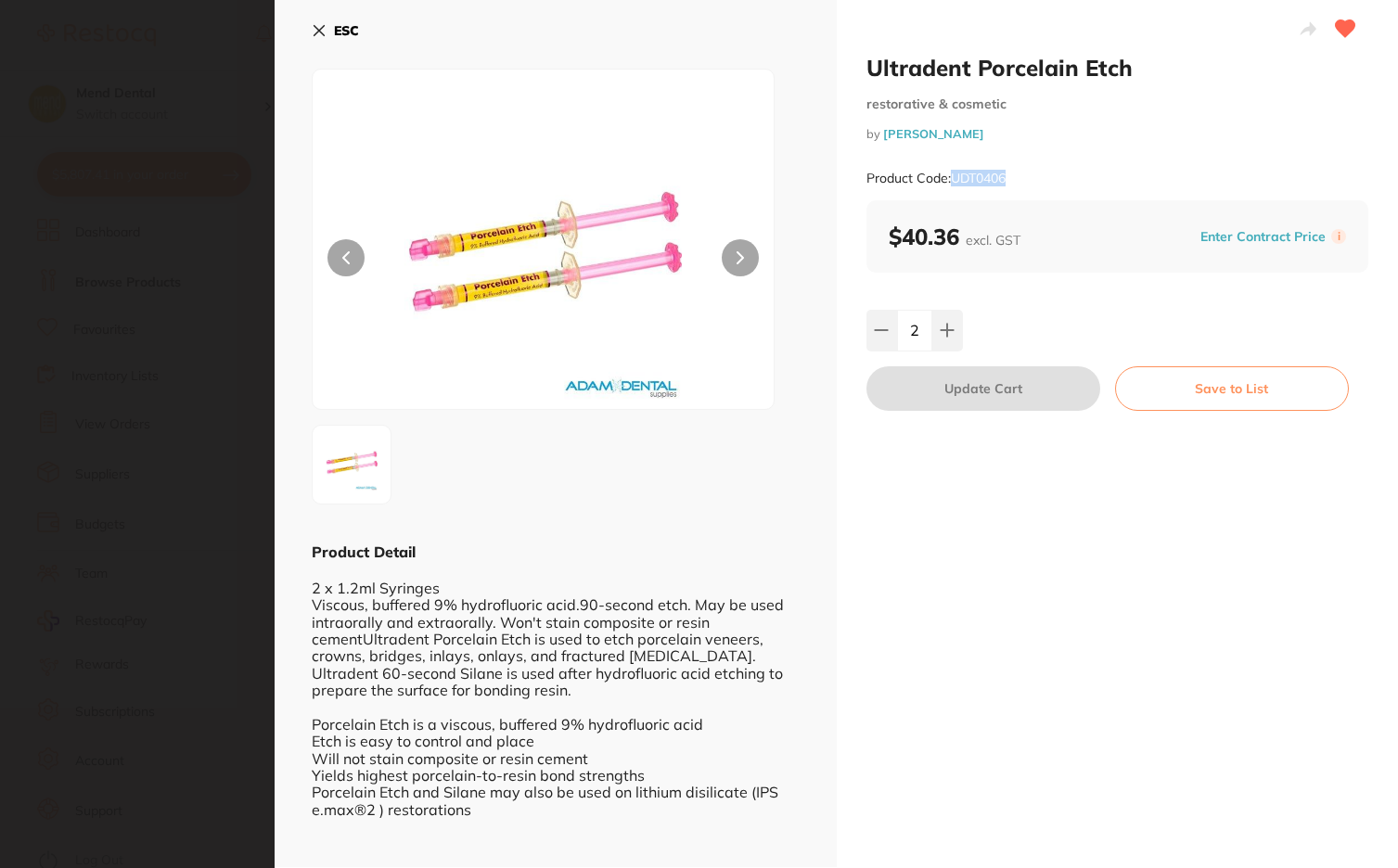
drag, startPoint x: 1017, startPoint y: 178, endPoint x: 951, endPoint y: 178, distance: 66.0
click at [951, 178] on div "Product Code: UDT0406" at bounding box center [1118, 179] width 503 height 46
copy small "UDT0406"
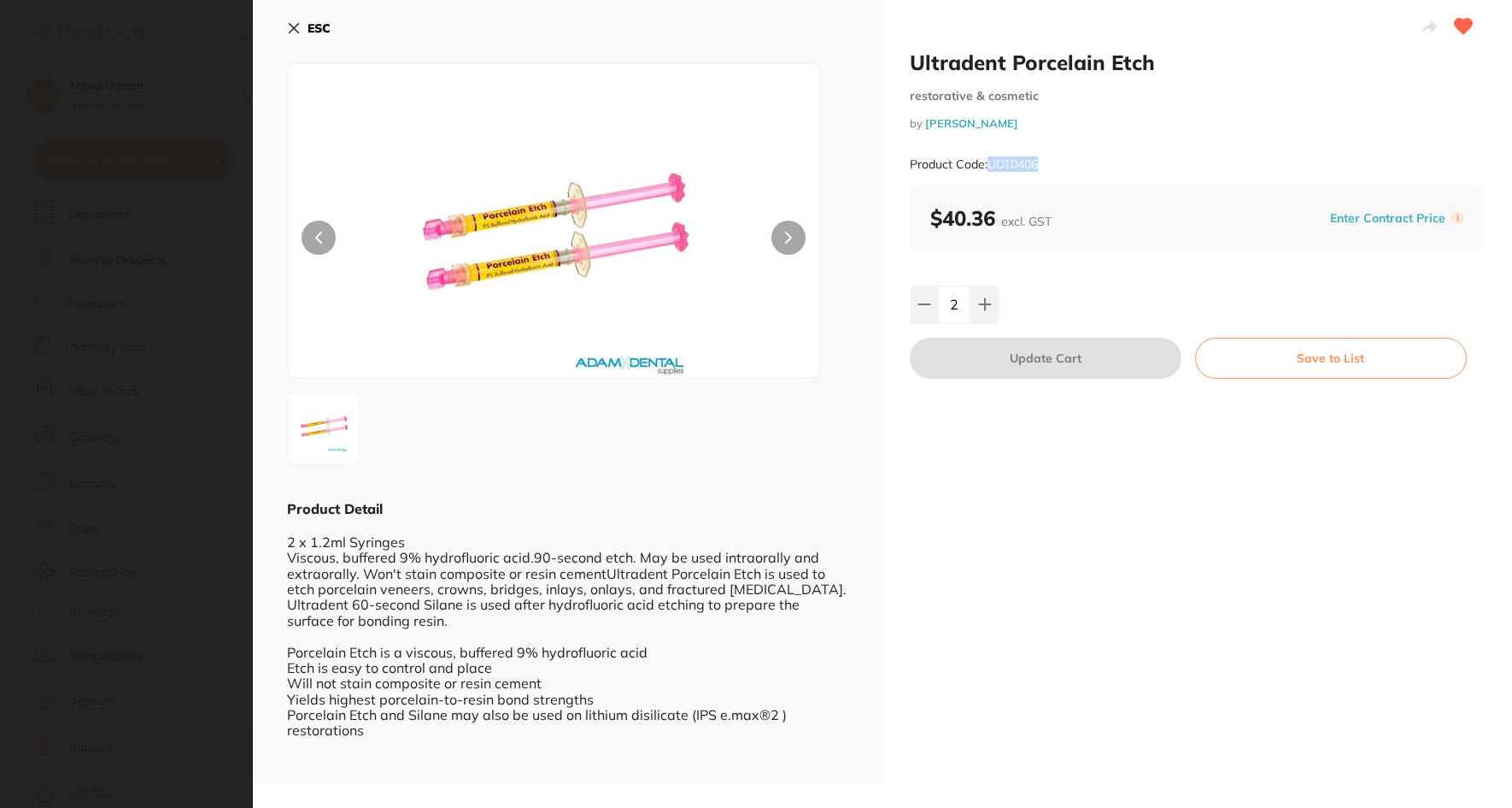
click at [297, 31] on icon at bounding box center [294, 28] width 9 height 9
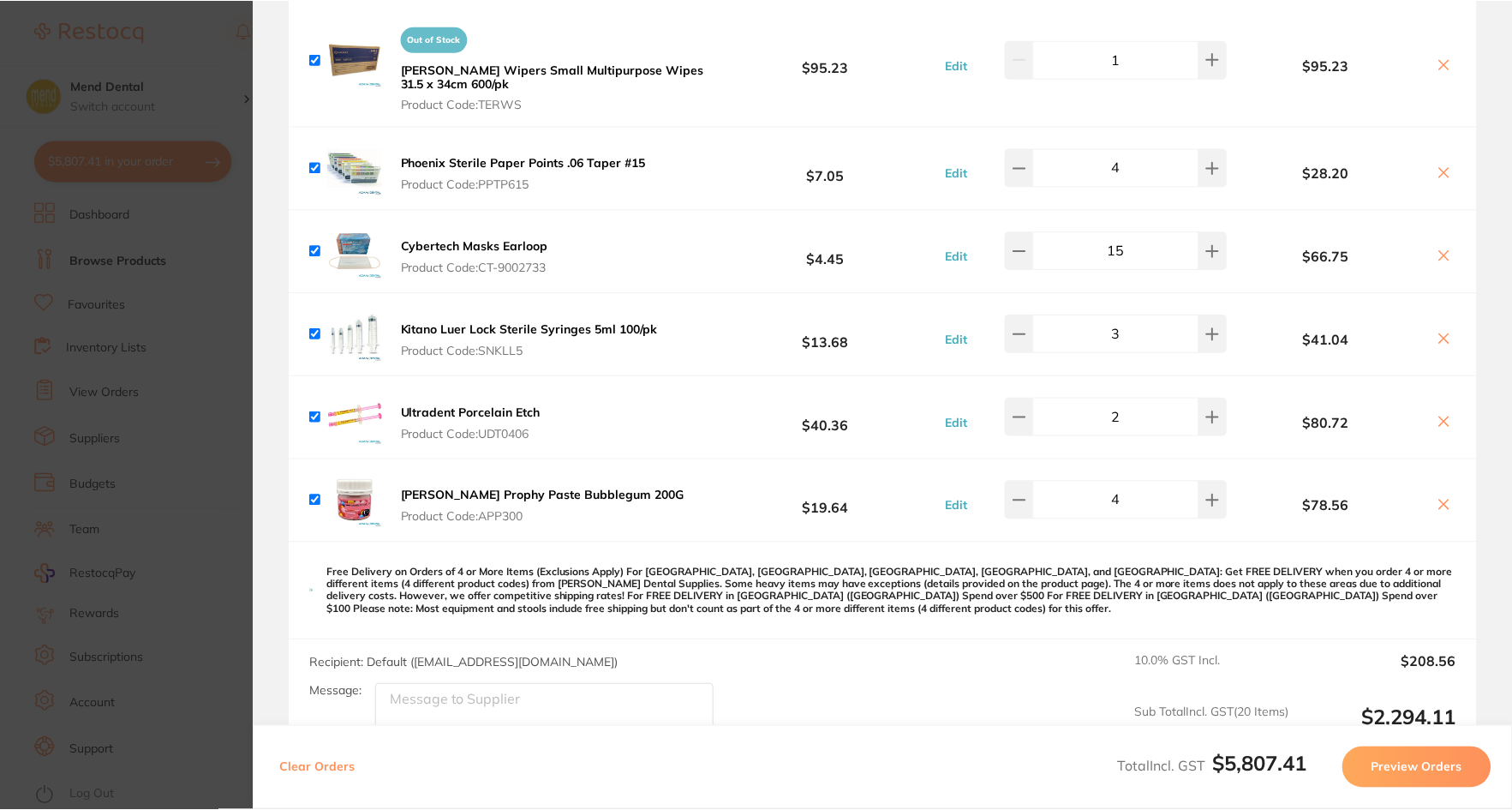
scroll to position [343, 0]
click at [586, 488] on b "[PERSON_NAME] Prophy Paste Bubblegum 200G" at bounding box center [543, 495] width 284 height 16
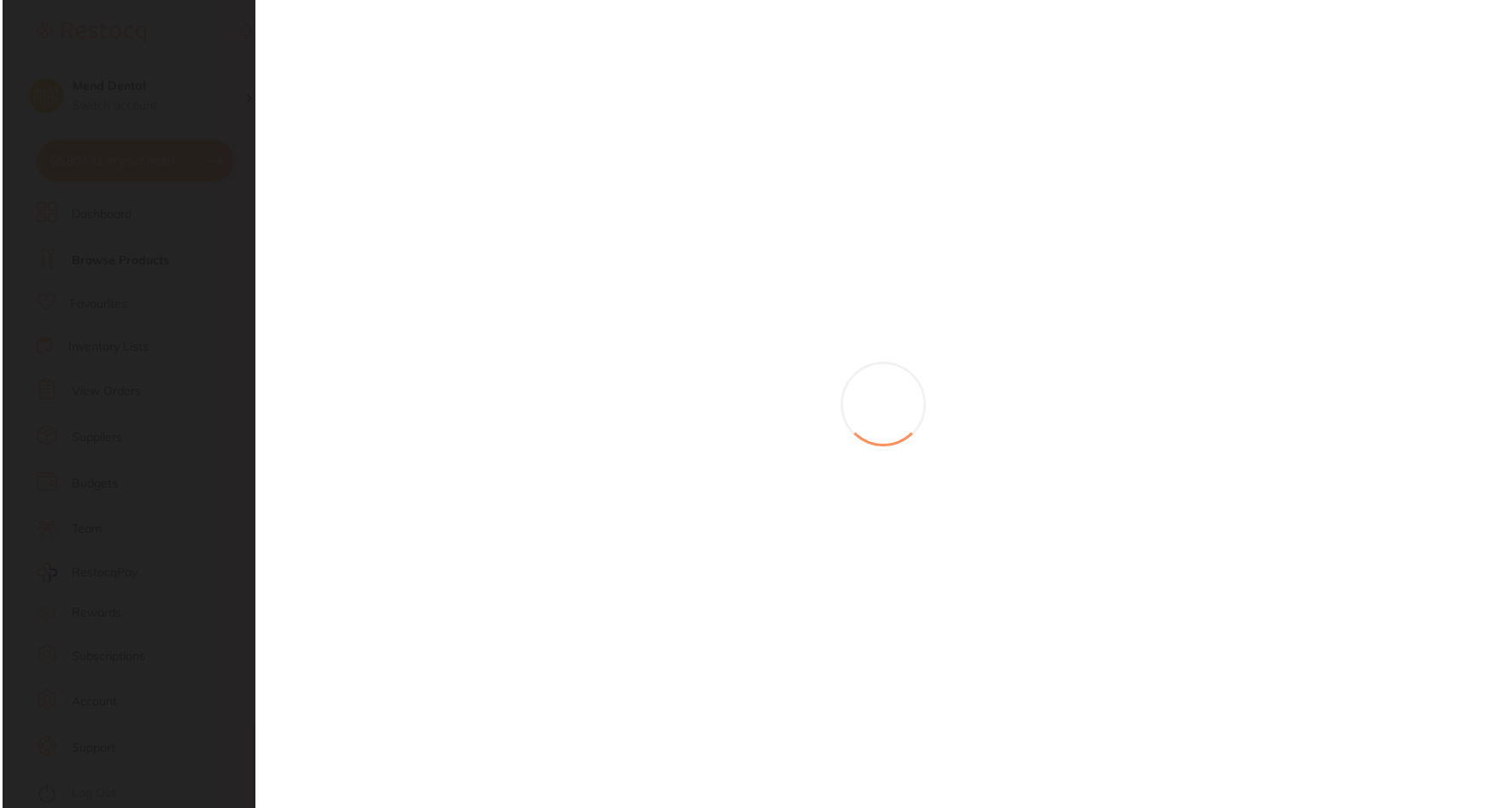
scroll to position [0, 0]
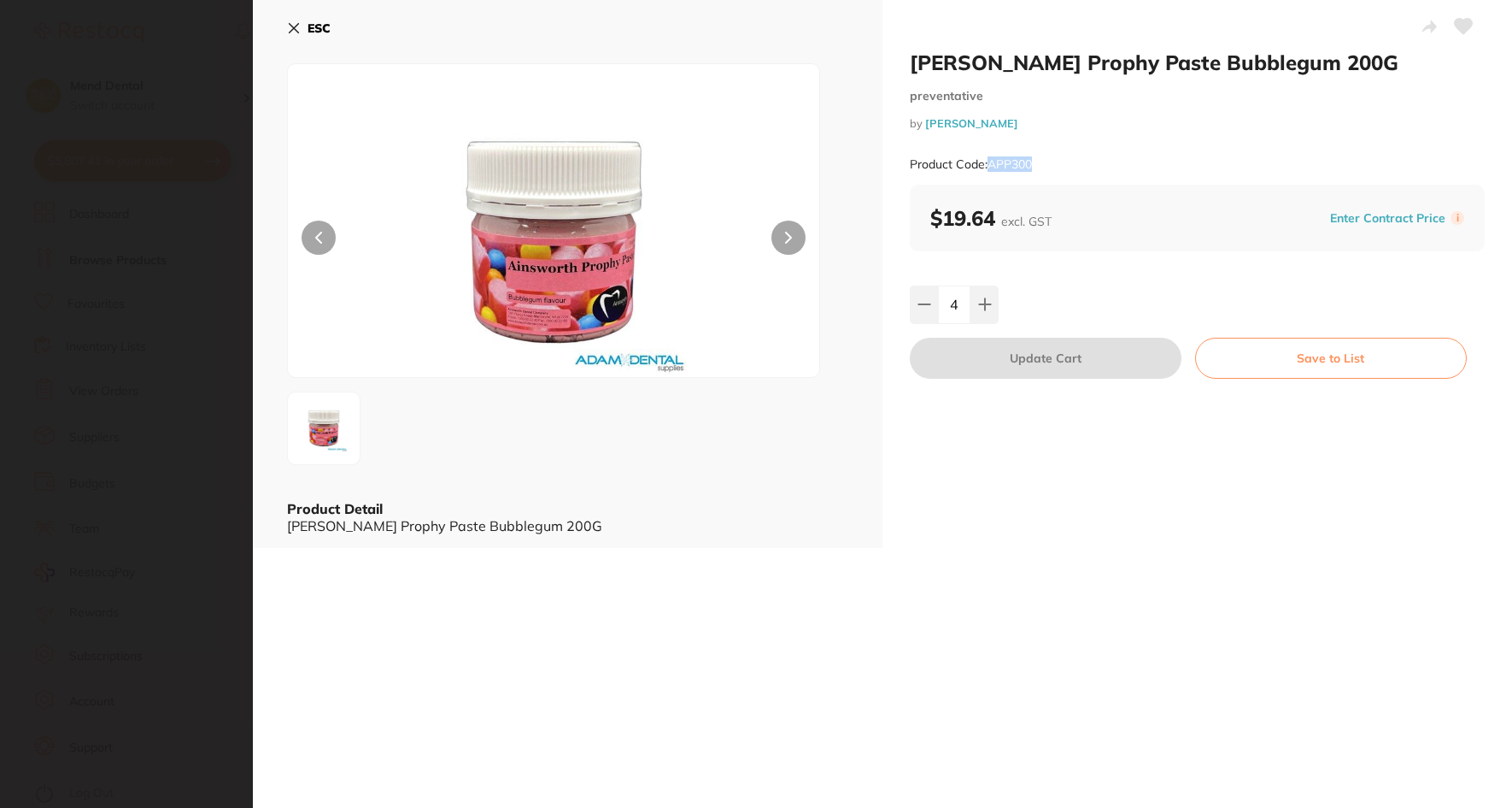
drag, startPoint x: 1039, startPoint y: 169, endPoint x: 988, endPoint y: 166, distance: 51.1
click at [988, 166] on div "Product Code: APP300" at bounding box center [1198, 165] width 575 height 42
copy small "APP300"
click at [295, 21] on icon at bounding box center [293, 27] width 14 height 14
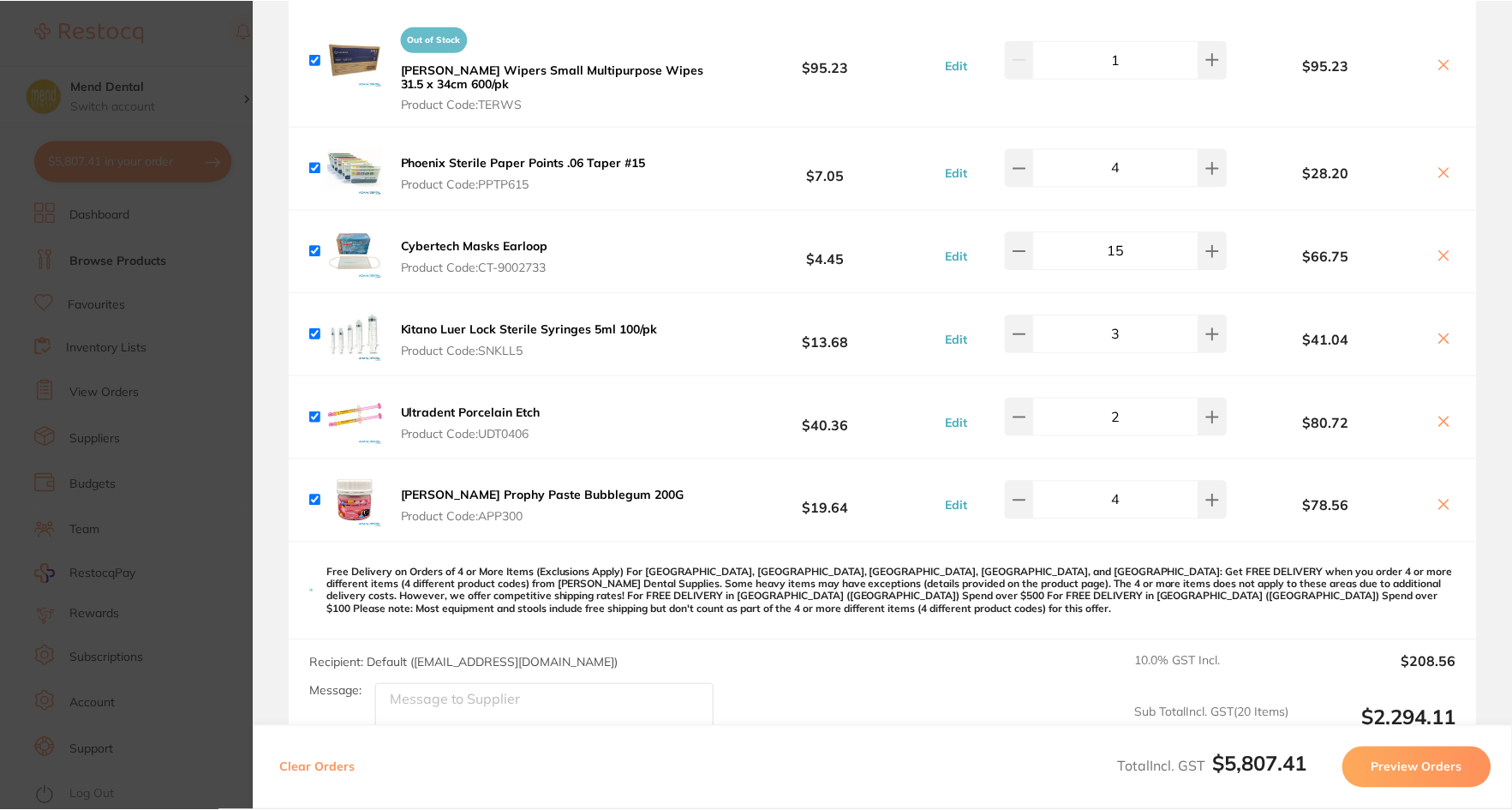
scroll to position [343, 0]
click at [589, 321] on b "Kitano Luer Lock Sterile Syringes 5ml 100/pk" at bounding box center [531, 329] width 257 height 16
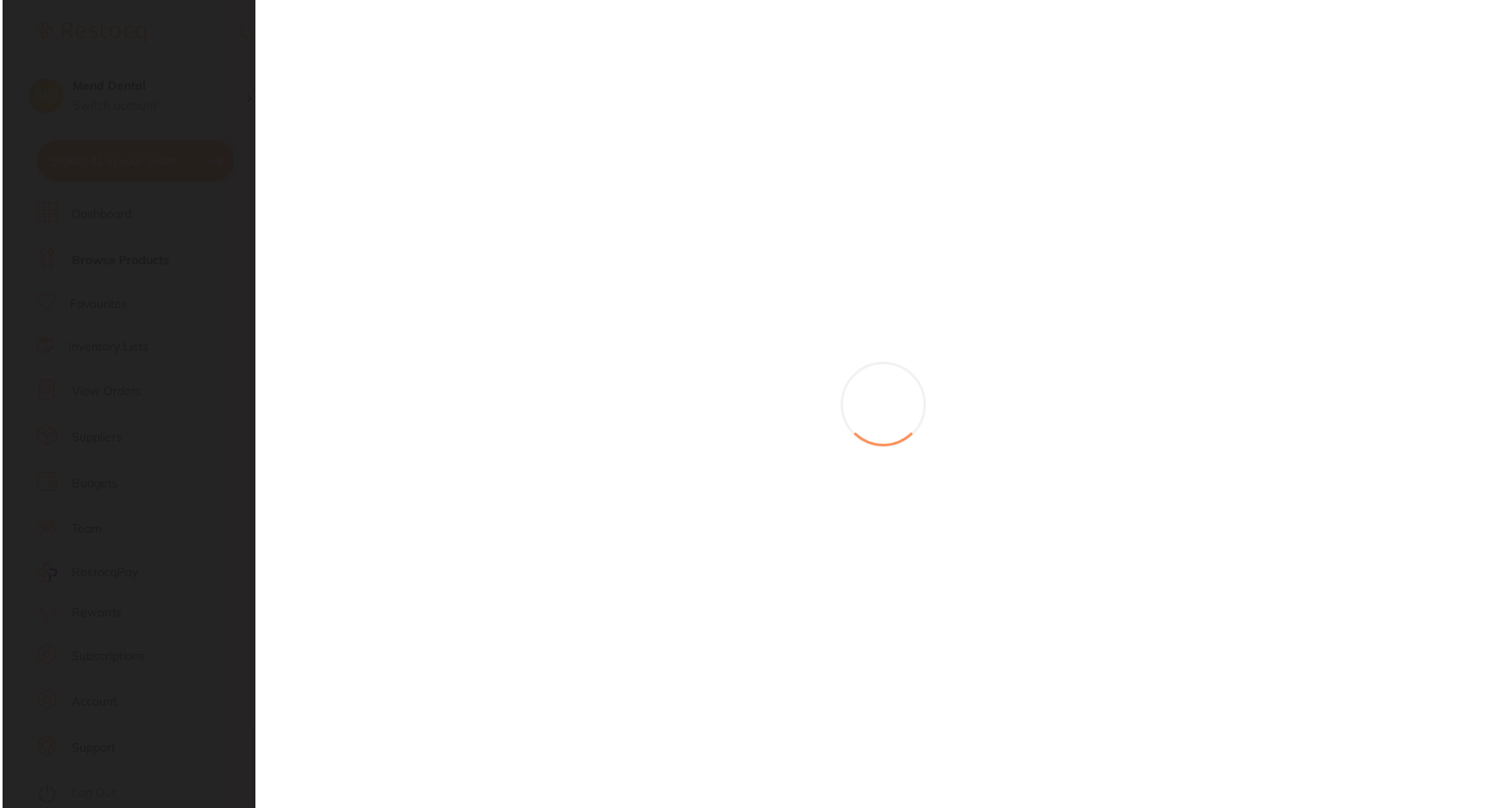
scroll to position [0, 0]
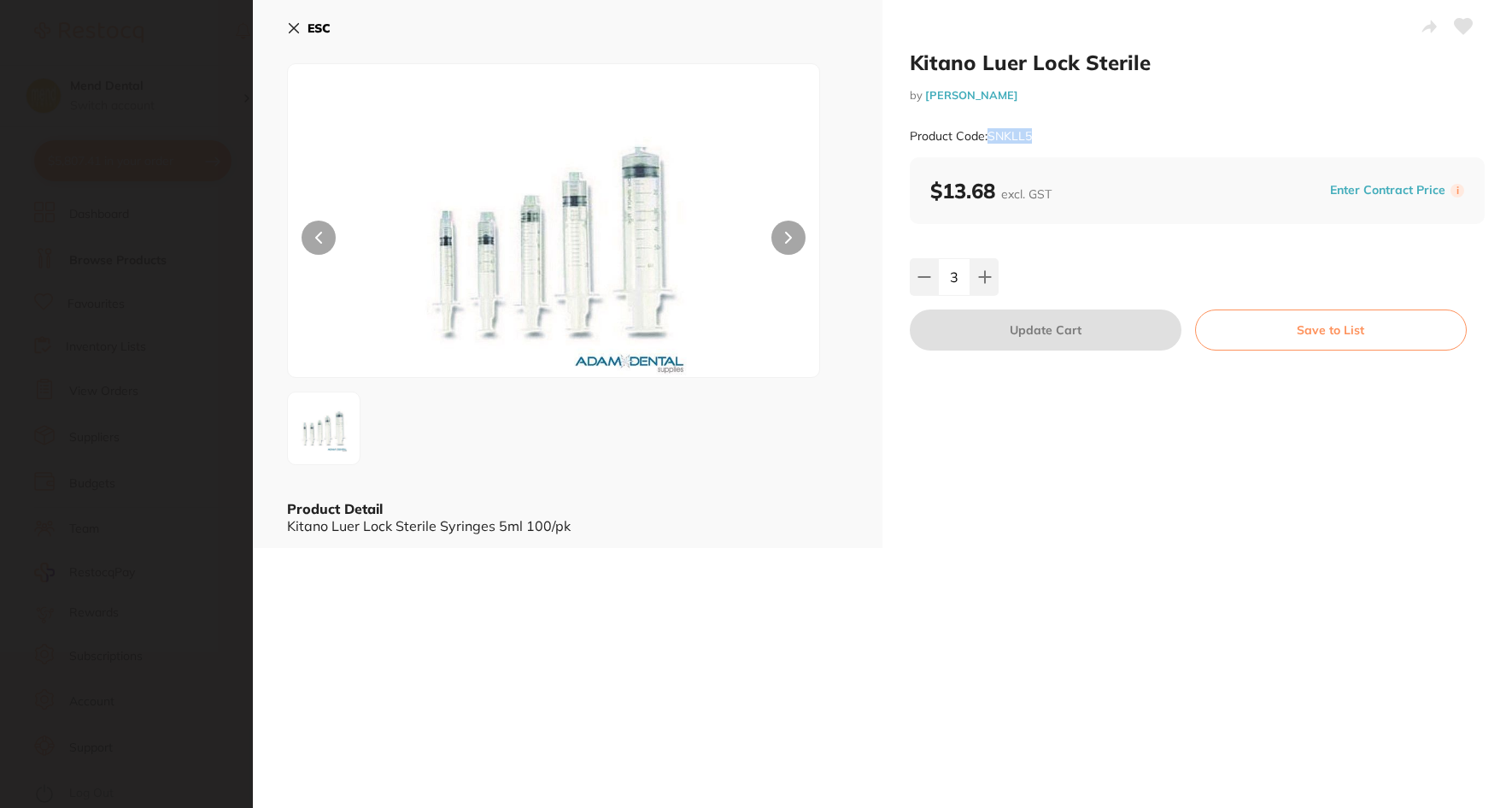
drag, startPoint x: 1036, startPoint y: 137, endPoint x: 989, endPoint y: 136, distance: 47.0
click at [989, 136] on div "Product Code: SNKLL5" at bounding box center [1198, 136] width 575 height 42
copy small "SNKLL5"
click at [299, 28] on icon at bounding box center [293, 27] width 14 height 14
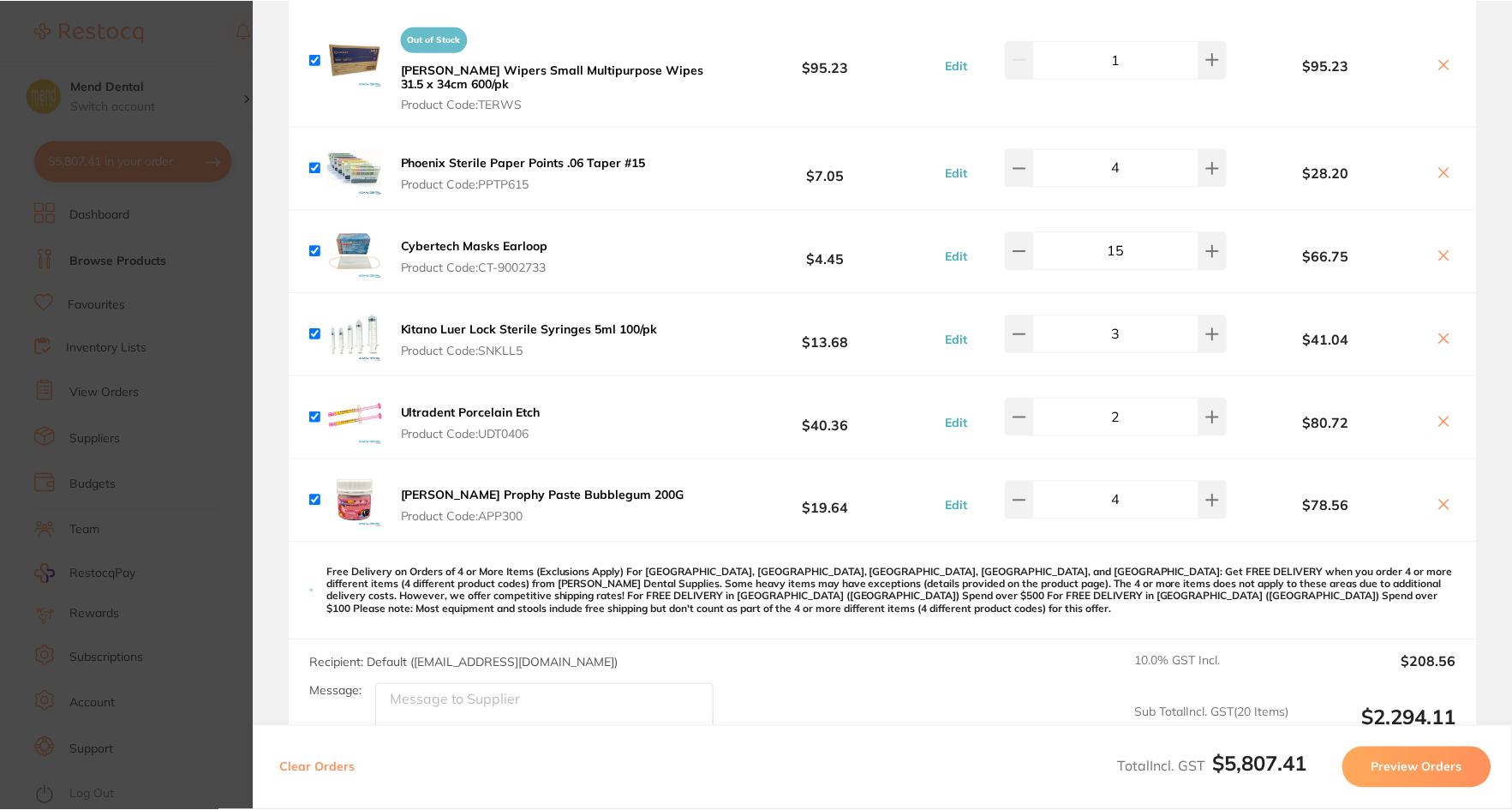
scroll to position [343, 0]
click at [187, 412] on section "Update RRP Set your pre negotiated price for this item. Item Agreed RRP (excl. …" at bounding box center [756, 405] width 1512 height 810
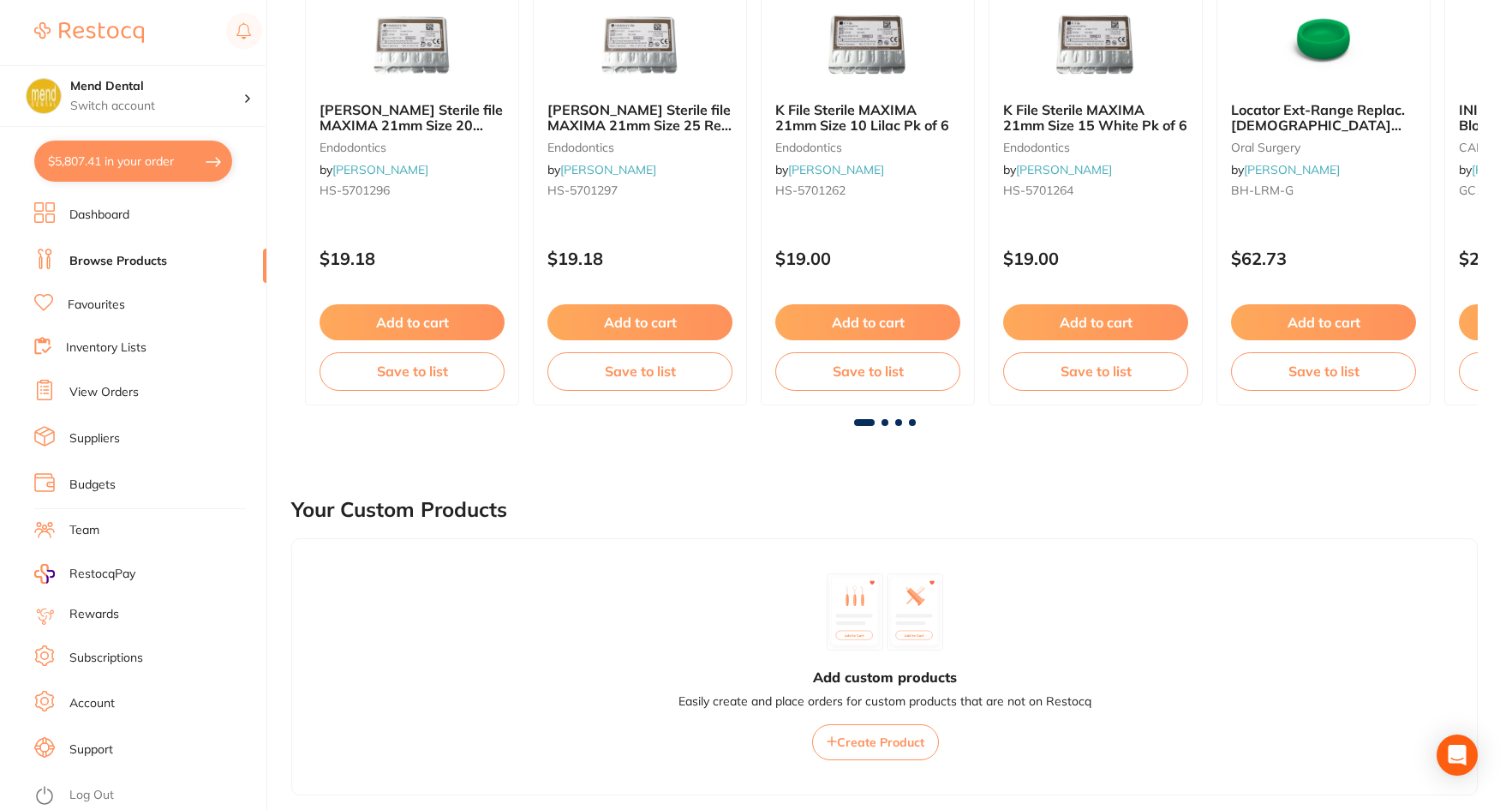
click at [133, 171] on button "$5,807.41 in your order" at bounding box center [133, 161] width 198 height 41
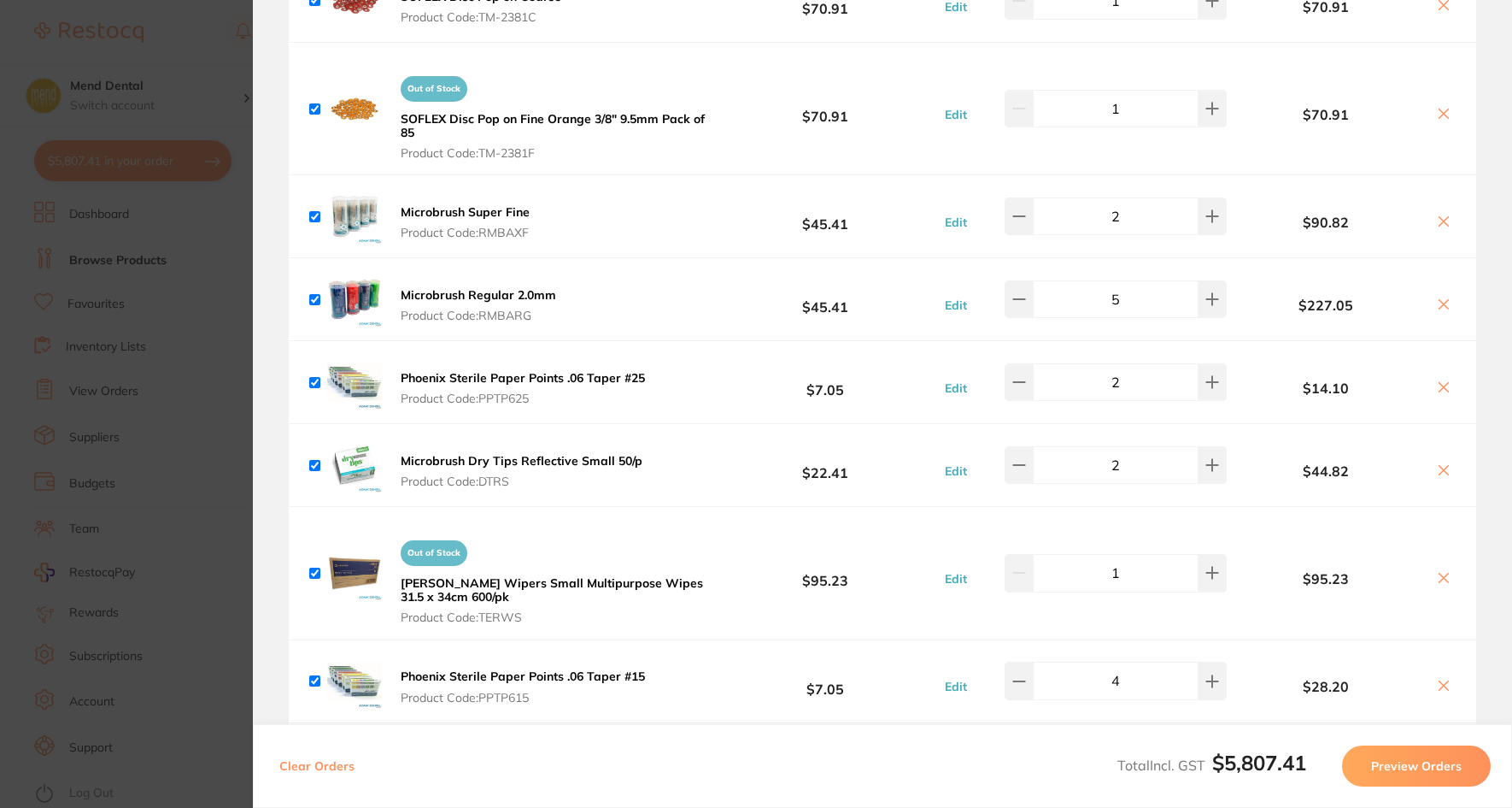
scroll to position [5555, 0]
click at [518, 687] on div "Phoenix Sterile Paper Points .06 Taper #15 Product Code: PPTP615 $7.05 Edit 4 $…" at bounding box center [882, 681] width 1188 height 82
click at [555, 668] on b "Phoenix Sterile Paper Points .06 Taper #15" at bounding box center [523, 675] width 245 height 16
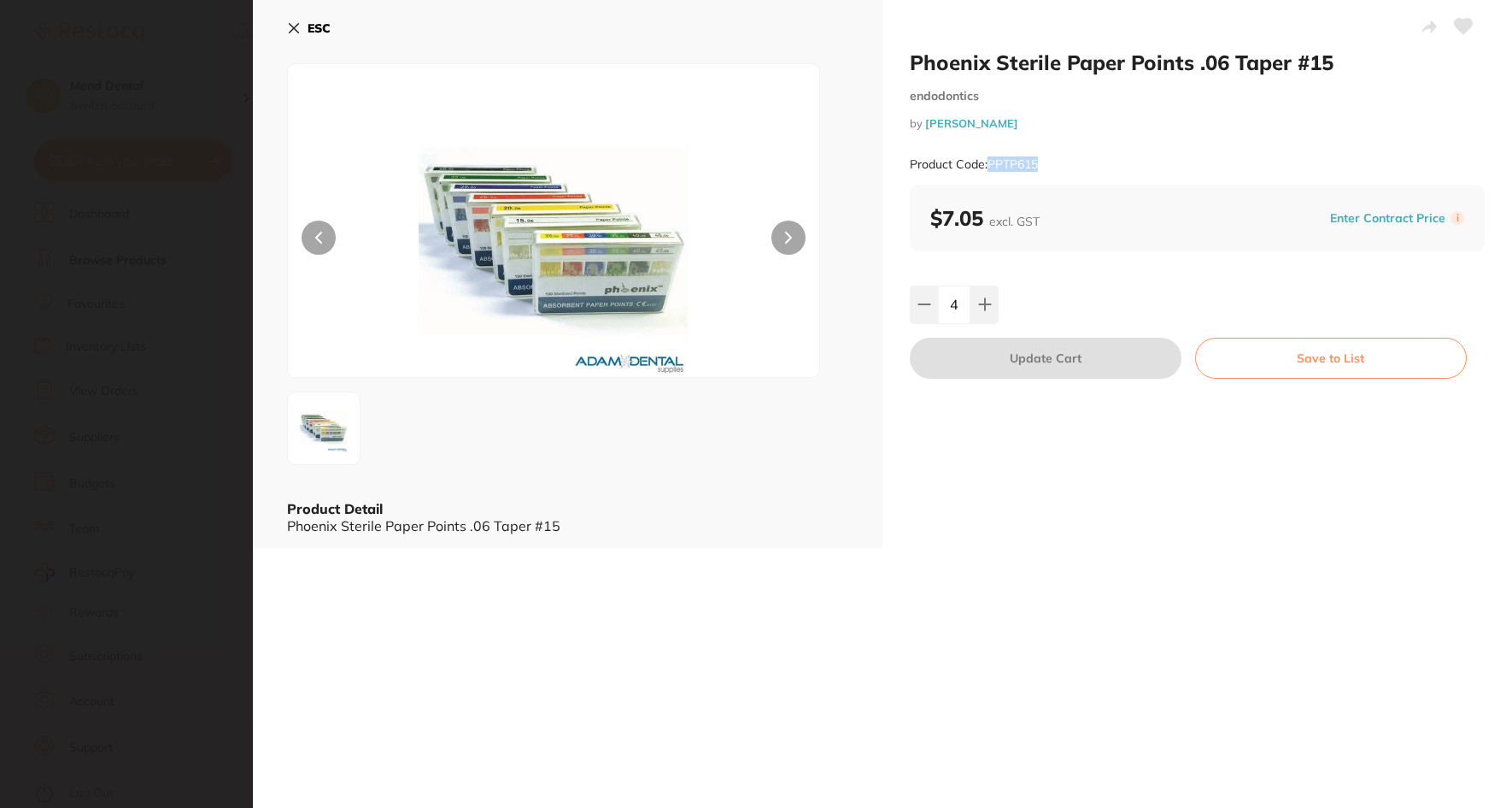
drag, startPoint x: 1050, startPoint y: 169, endPoint x: 989, endPoint y: 165, distance: 61.1
click at [989, 165] on div "Product Code: PPTP615" at bounding box center [1198, 165] width 575 height 42
copy small "PPTP615"
click at [296, 28] on icon at bounding box center [293, 27] width 14 height 14
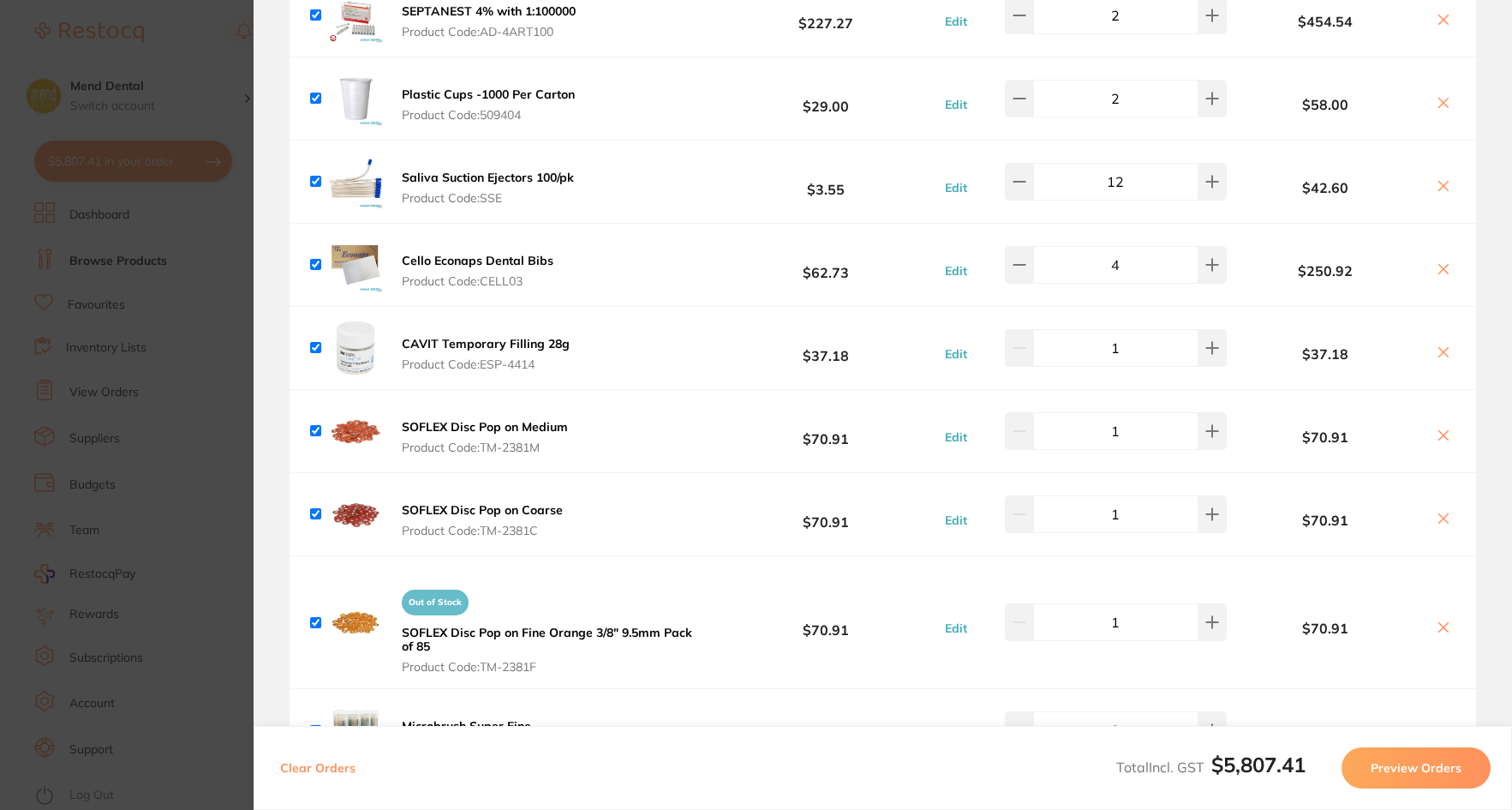
scroll to position [4456, 0]
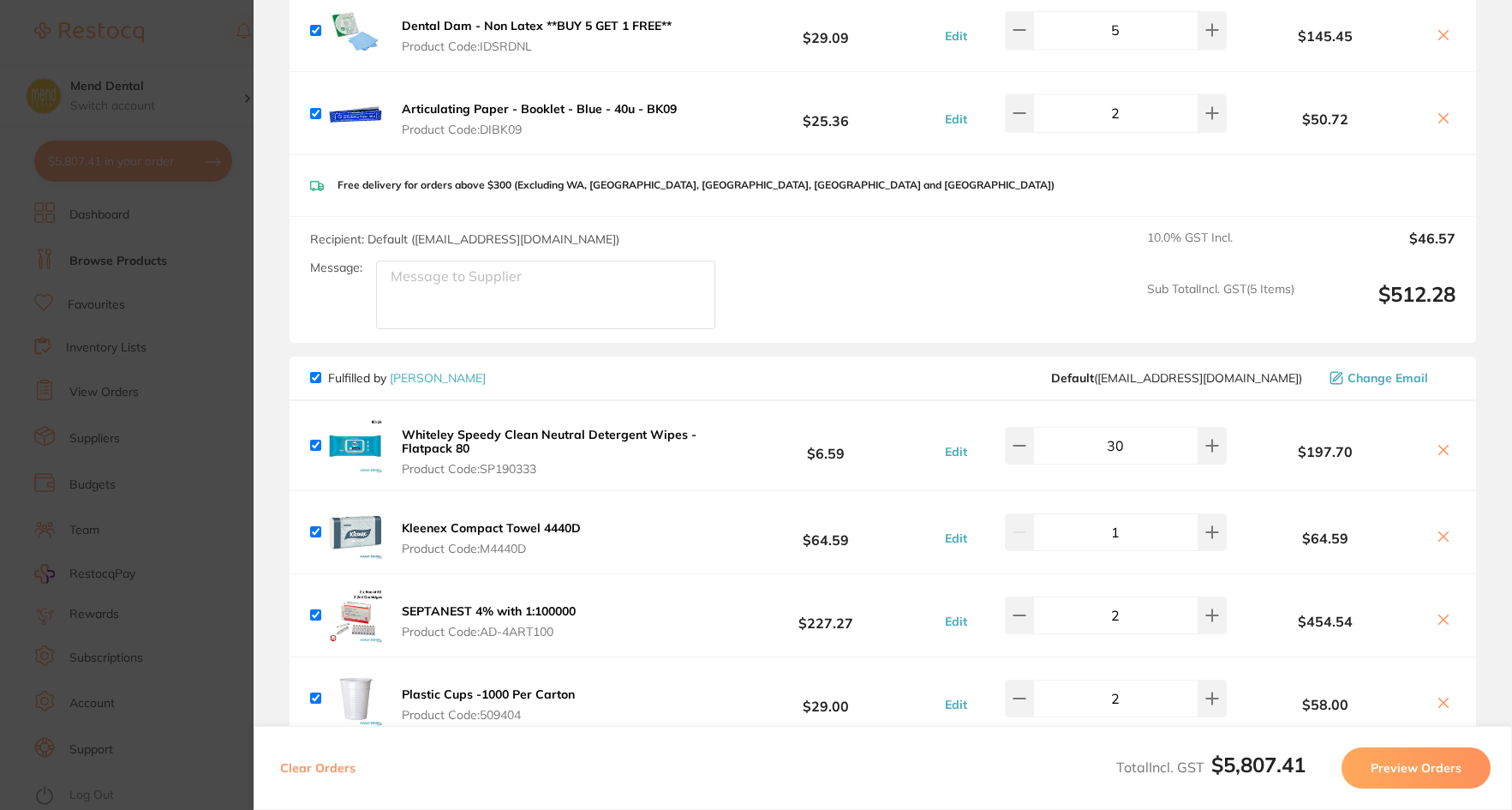
click at [130, 264] on section "Update RRP Set your pre negotiated price for this item. Item Agreed RRP (excl. …" at bounding box center [756, 405] width 1512 height 810
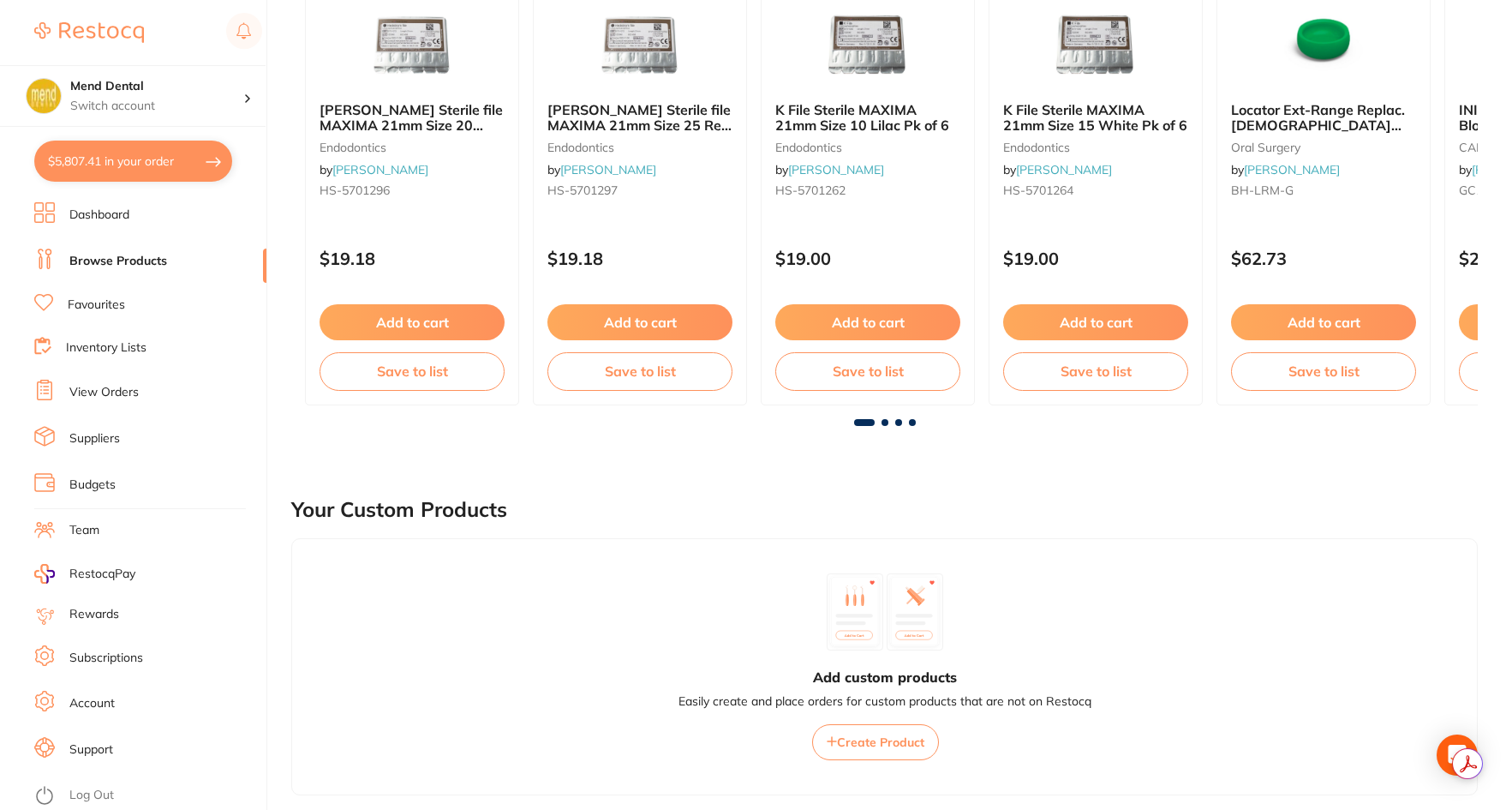
click at [137, 142] on button "$5,807.41 in your order" at bounding box center [133, 161] width 198 height 41
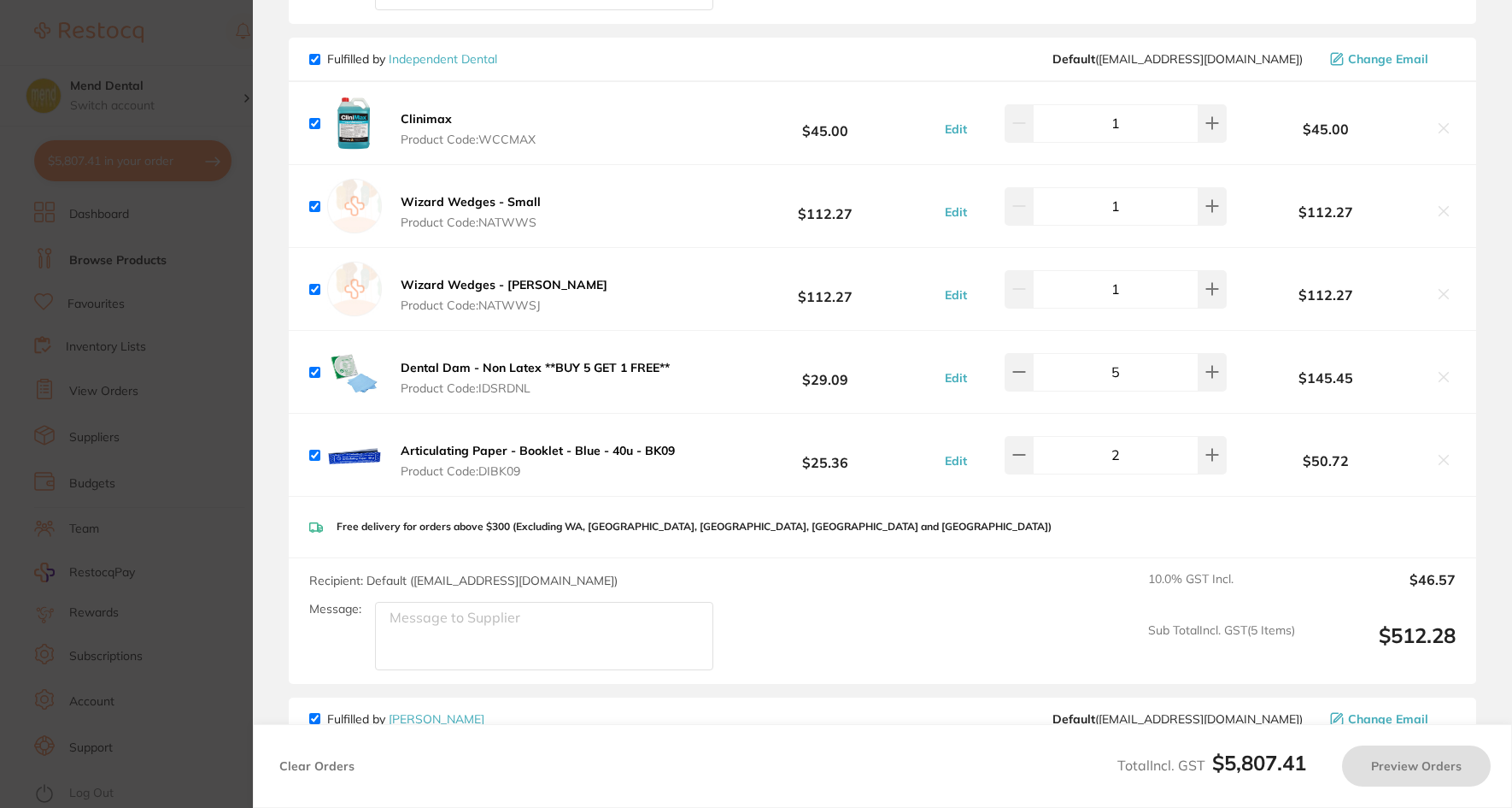
scroll to position [4017, 0]
